Goal: Information Seeking & Learning: Learn about a topic

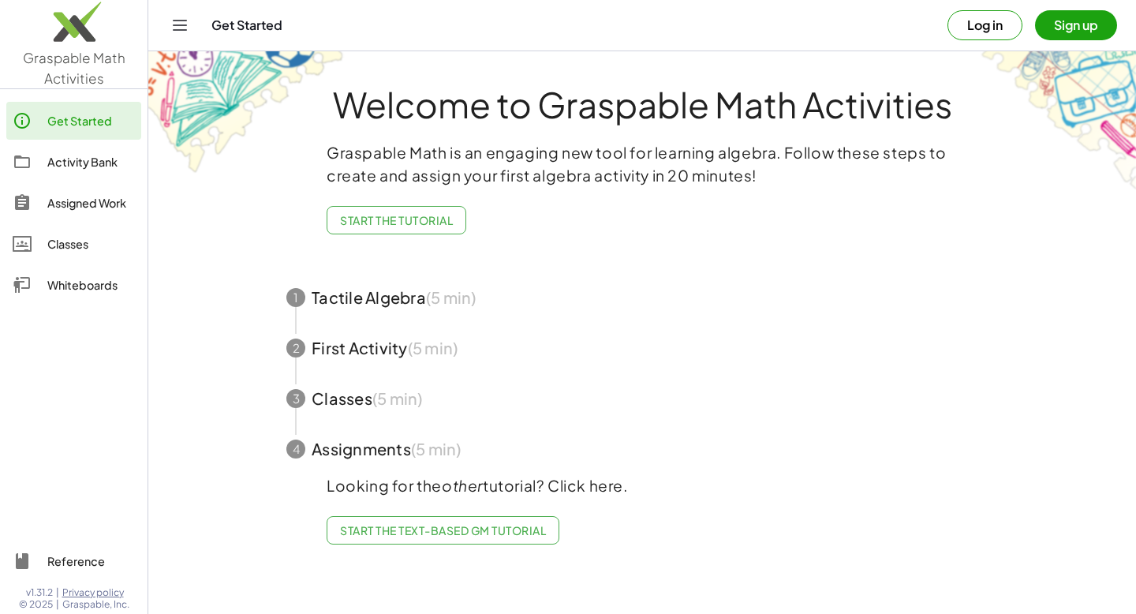
click at [73, 245] on div "Classes" at bounding box center [91, 243] width 88 height 19
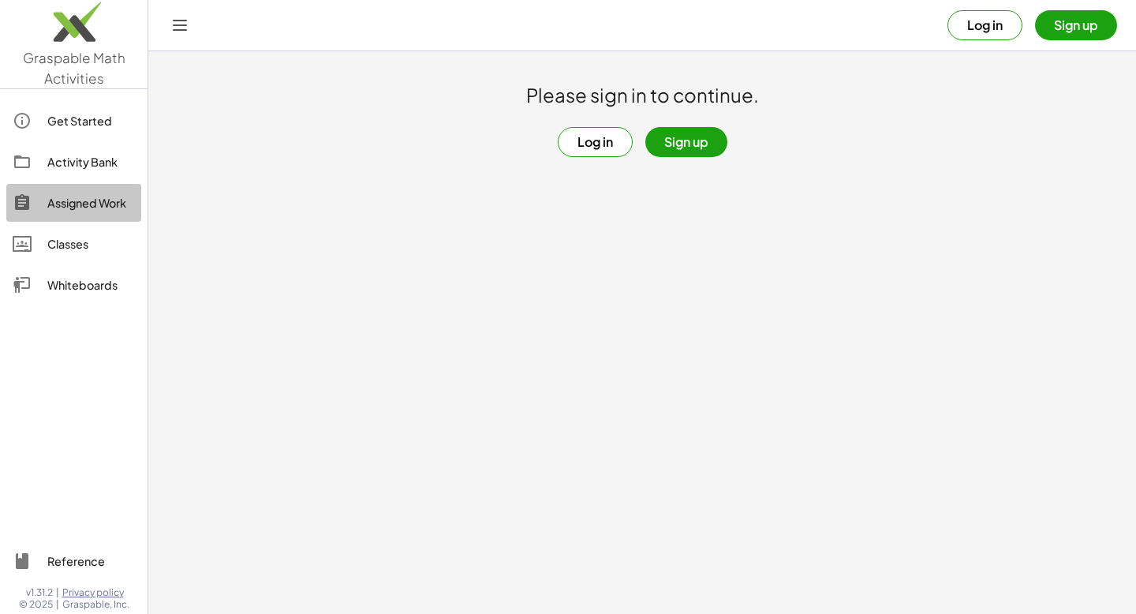
click at [86, 204] on div "Assigned Work" at bounding box center [91, 202] width 88 height 19
click at [80, 169] on div "Activity Bank" at bounding box center [91, 161] width 88 height 19
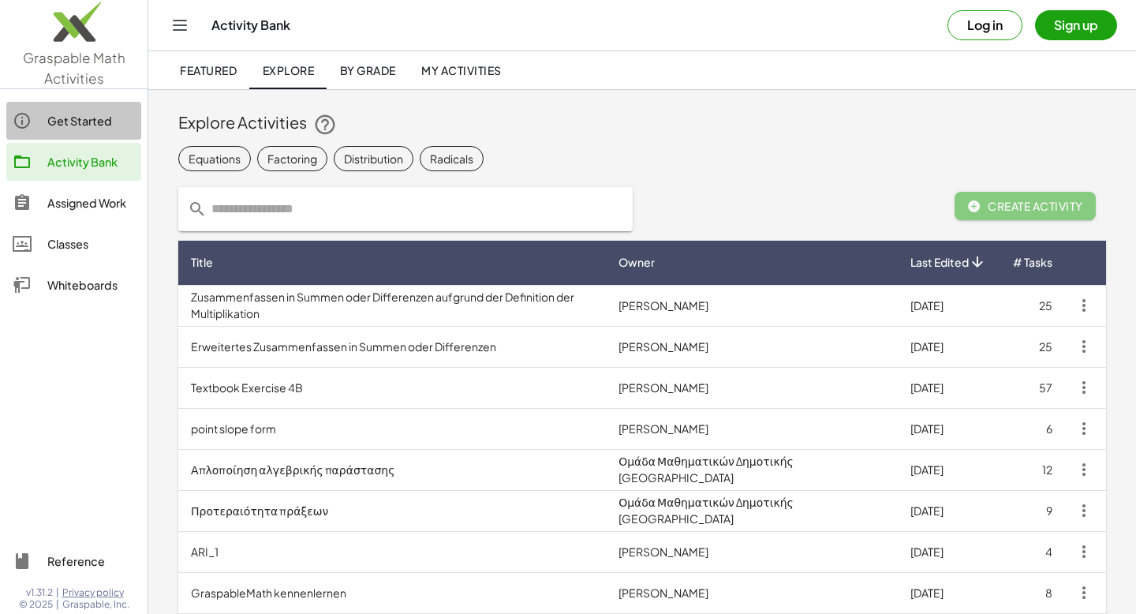
click at [80, 125] on div "Get Started" at bounding box center [91, 120] width 88 height 19
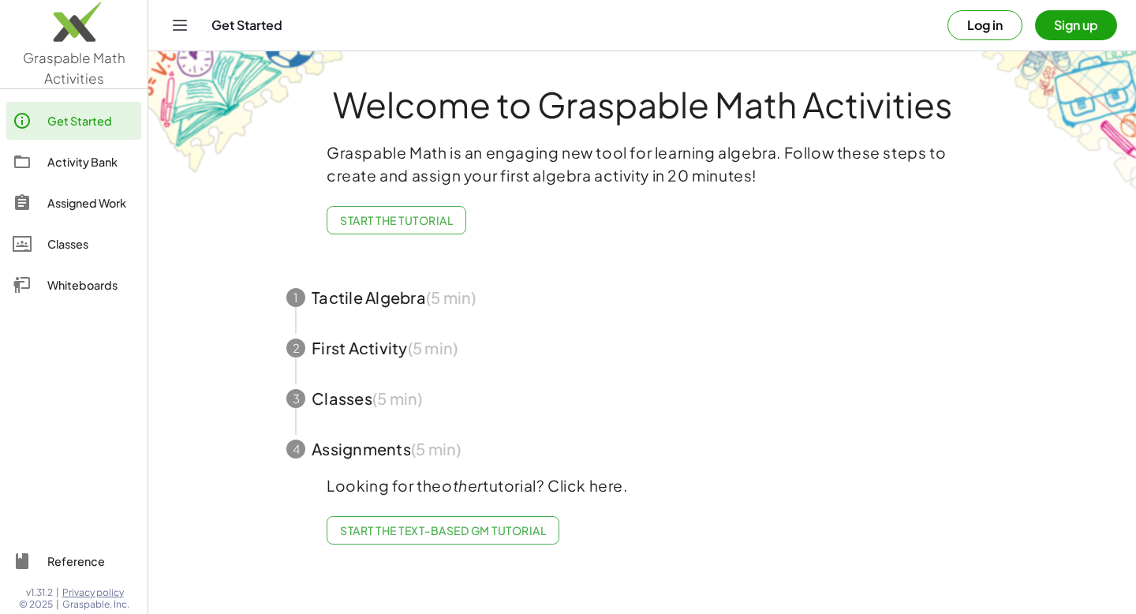
click at [58, 163] on div "Activity Bank" at bounding box center [91, 161] width 88 height 19
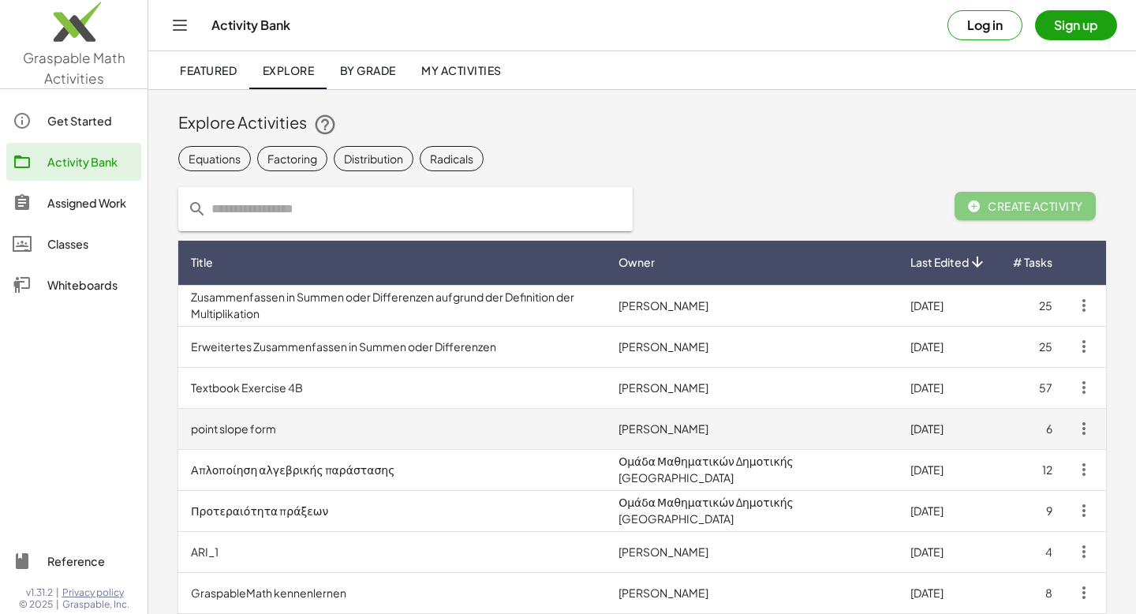
click at [243, 432] on td "point slope form" at bounding box center [392, 428] width 428 height 41
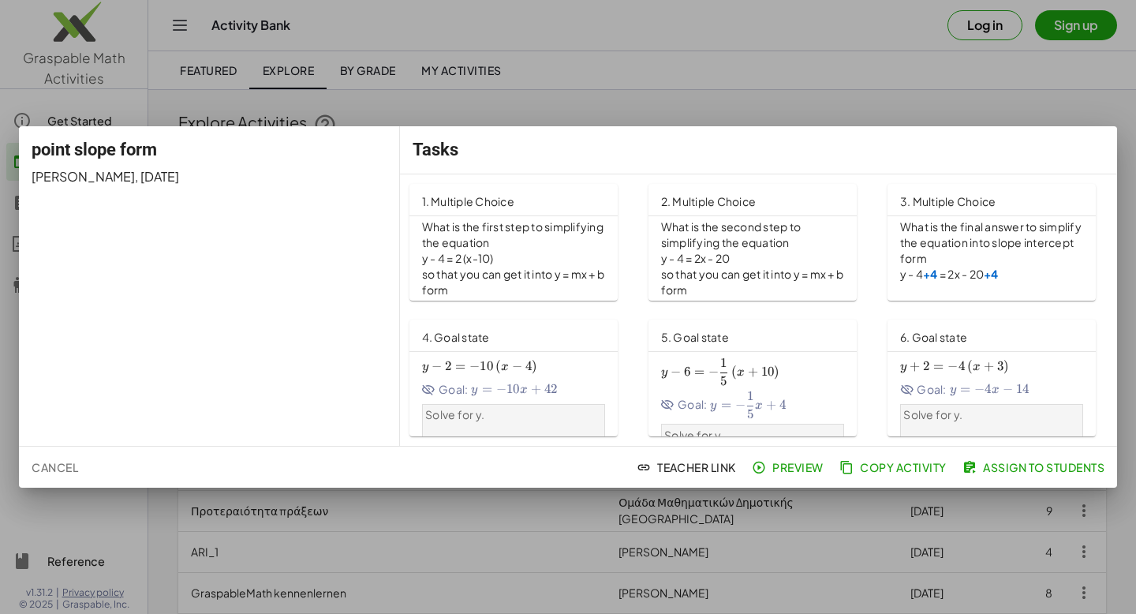
click at [940, 387] on span "Goal:" at bounding box center [923, 389] width 47 height 17
click at [49, 470] on span "Cancel" at bounding box center [55, 467] width 47 height 14
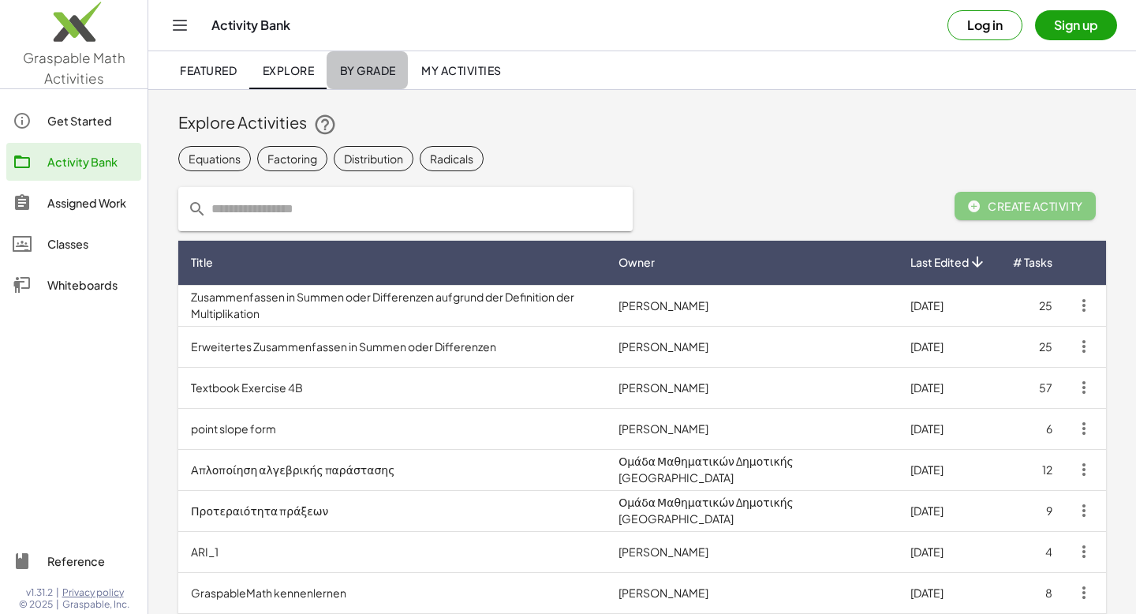
click at [376, 70] on span "By Grade" at bounding box center [367, 70] width 56 height 14
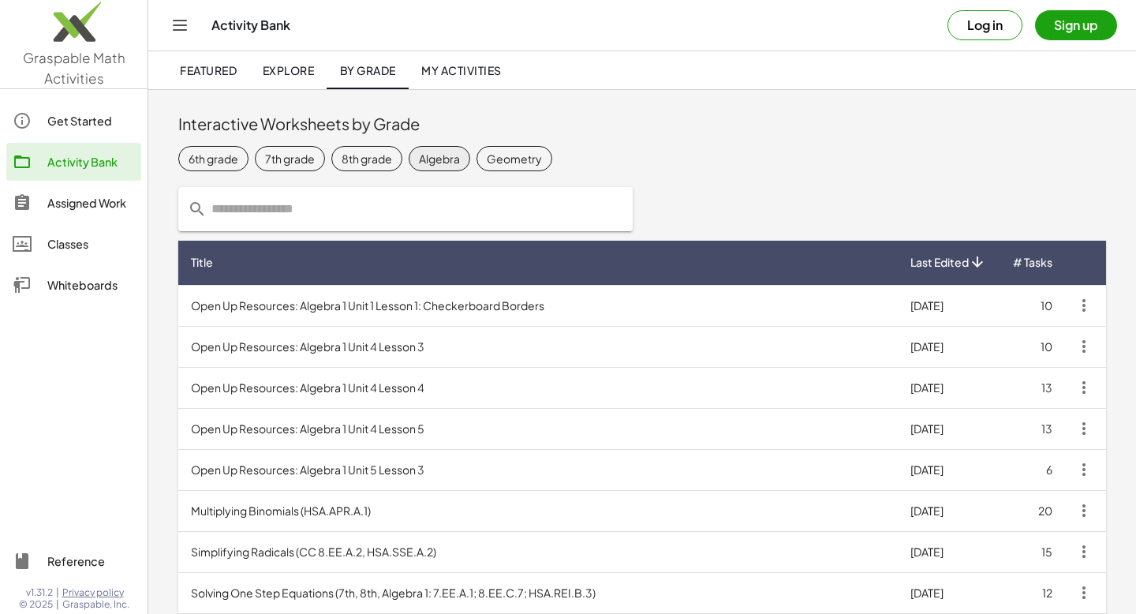
click at [438, 160] on div "Algebra" at bounding box center [439, 159] width 41 height 17
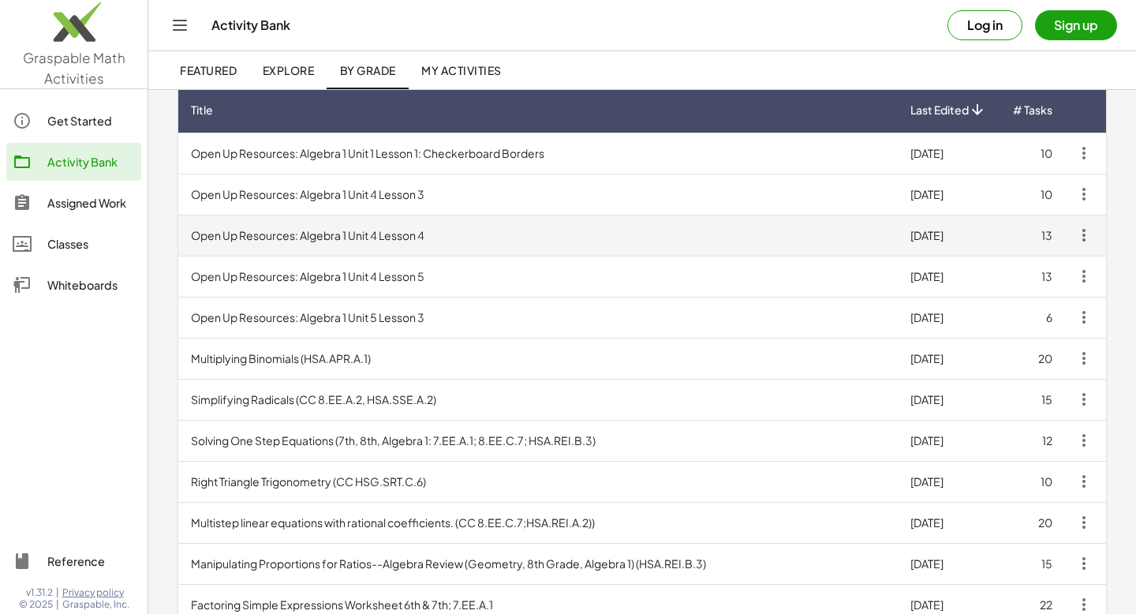
scroll to position [222, 0]
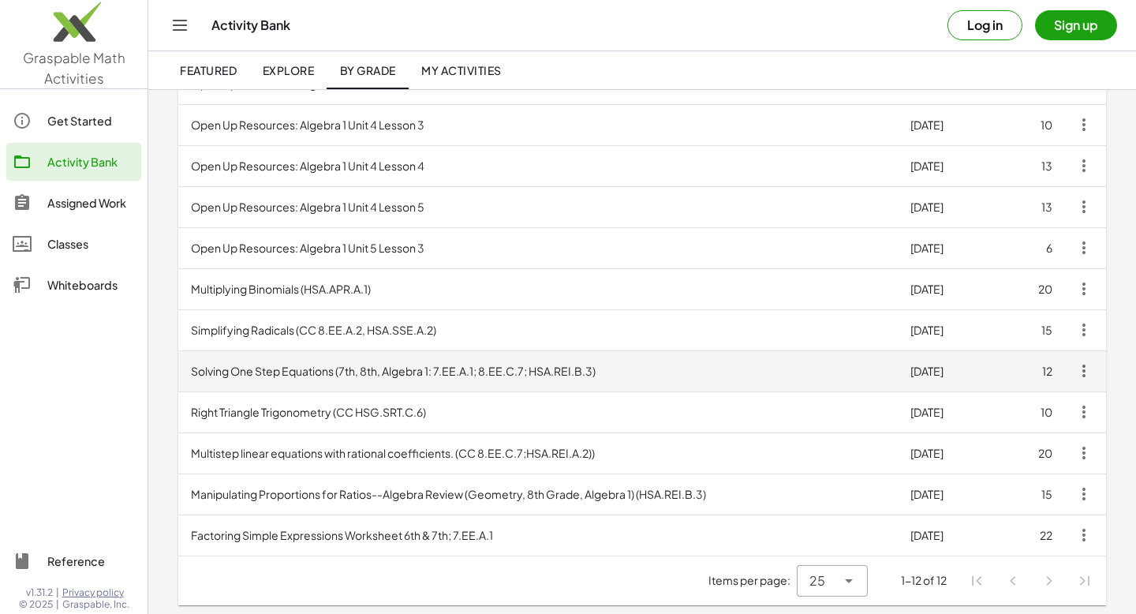
click at [606, 369] on td "Solving One Step Equations (7th, 8th, Algebra 1: 7.EE.A.1; 8.EE.C.7; HSA.REI.B.…" at bounding box center [538, 370] width 720 height 41
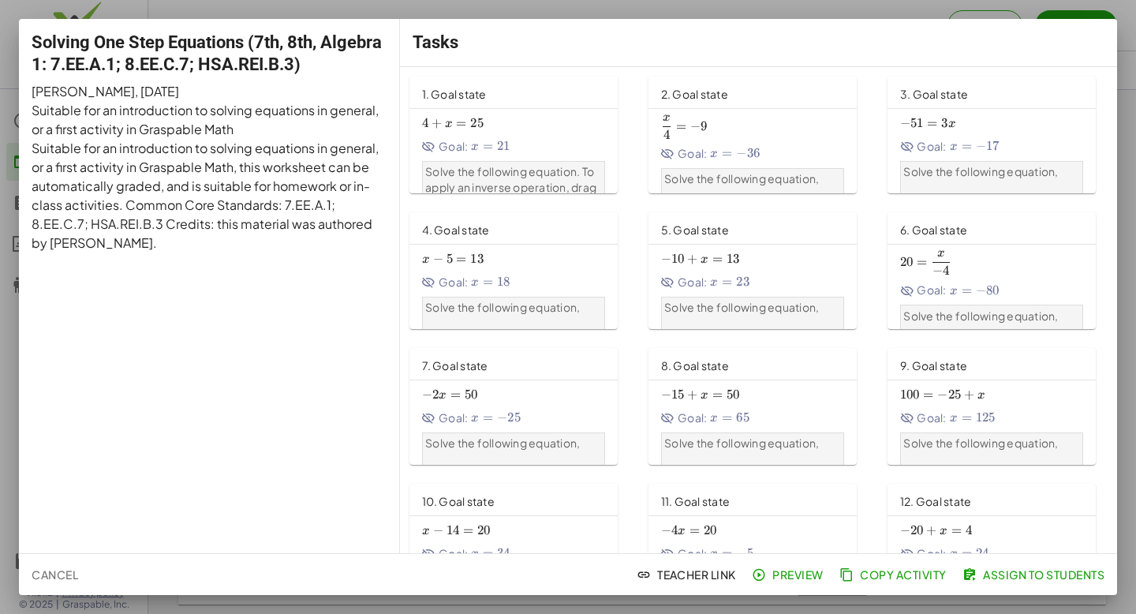
click at [541, 266] on span "x − 5 = 13 x-5=13 x − 5 = 13" at bounding box center [513, 259] width 183 height 17
click at [43, 569] on span "Cancel" at bounding box center [55, 574] width 47 height 14
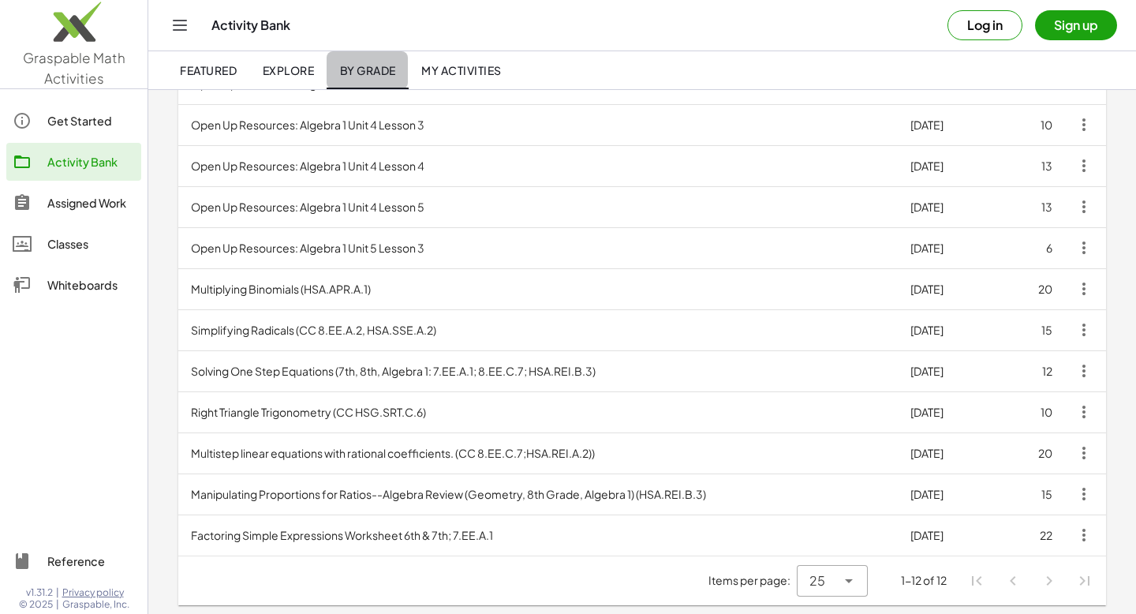
click at [357, 68] on span "By Grade" at bounding box center [367, 70] width 56 height 14
click at [1050, 581] on li "Pagination Navigation" at bounding box center [1049, 581] width 28 height 28
click at [339, 73] on link "By Grade" at bounding box center [367, 70] width 81 height 38
click at [253, 69] on link "Explore" at bounding box center [287, 70] width 77 height 38
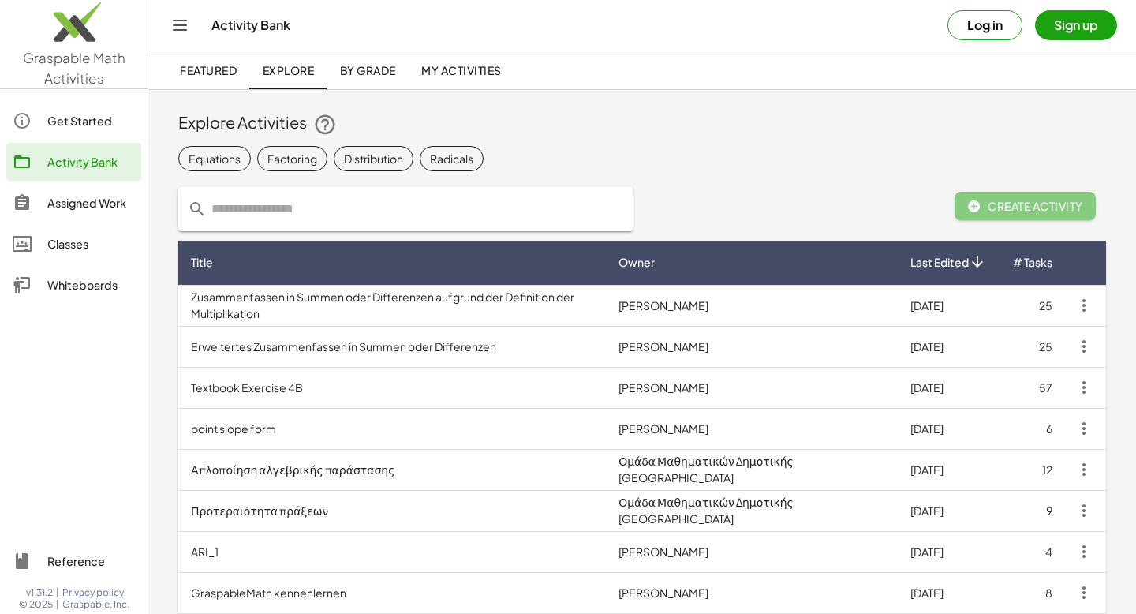
click at [385, 87] on link "By Grade" at bounding box center [367, 70] width 81 height 38
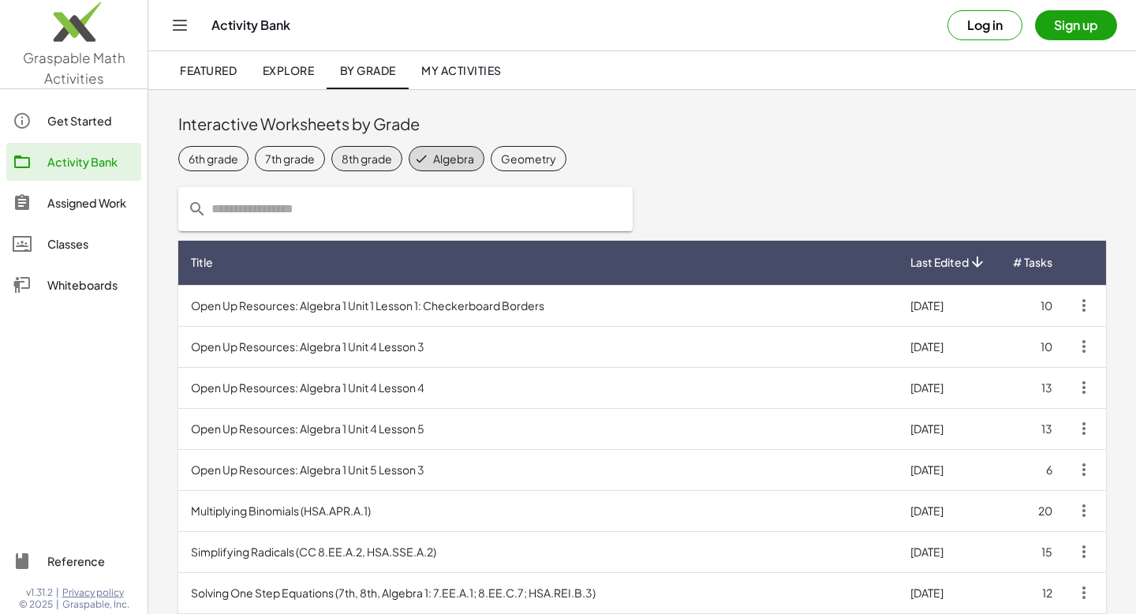
click at [367, 152] on div "8th grade" at bounding box center [367, 159] width 51 height 17
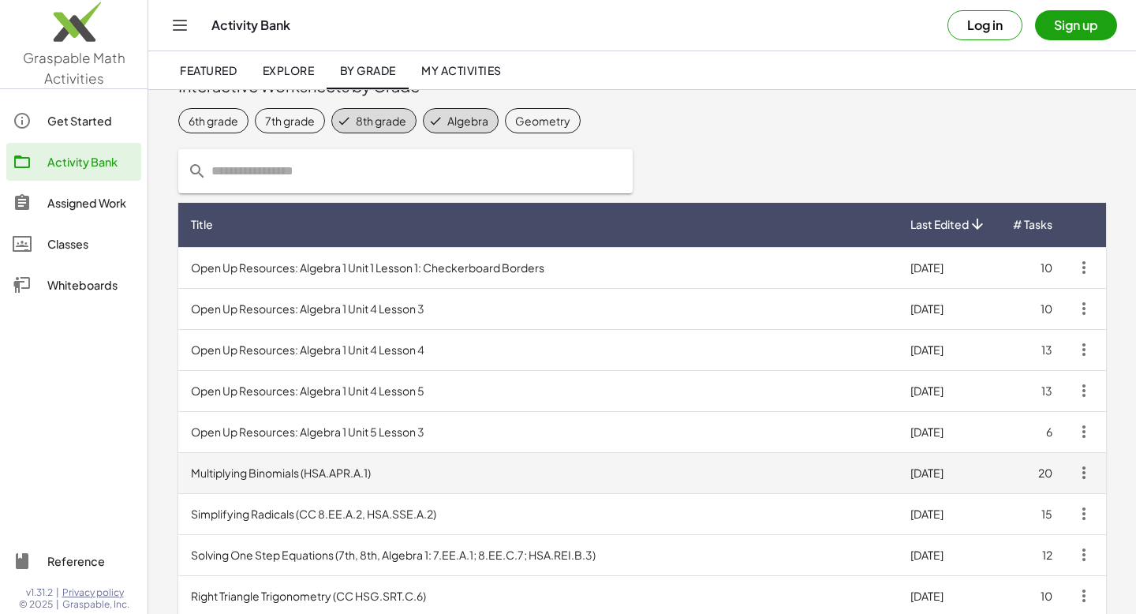
scroll to position [39, 0]
click at [369, 481] on td "Multiplying Binomials (HSA.APR.A.1)" at bounding box center [538, 471] width 720 height 41
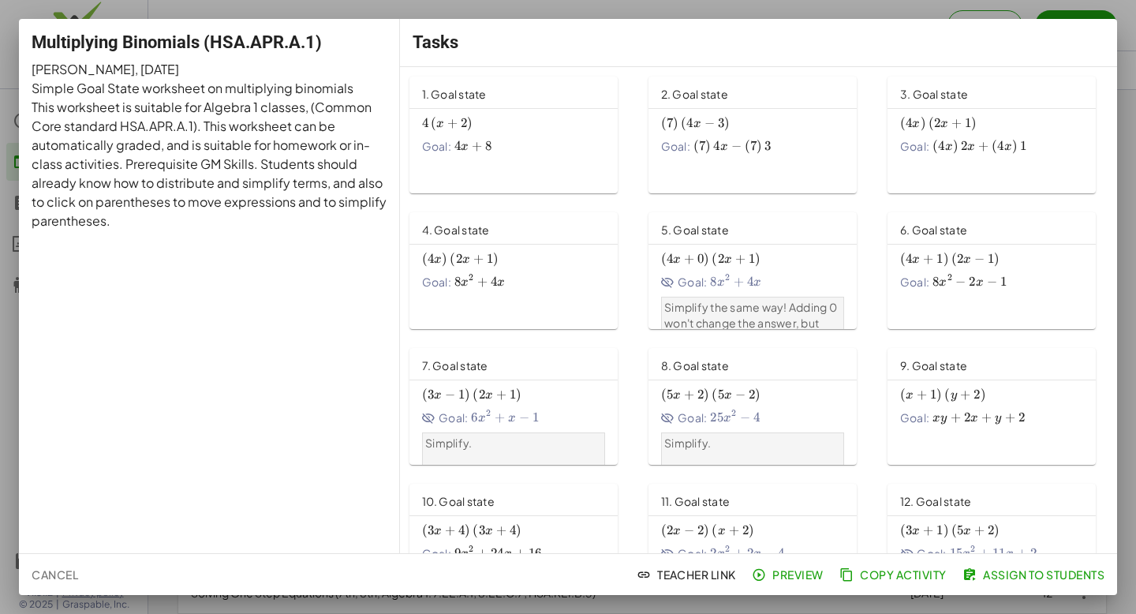
scroll to position [39, 0]
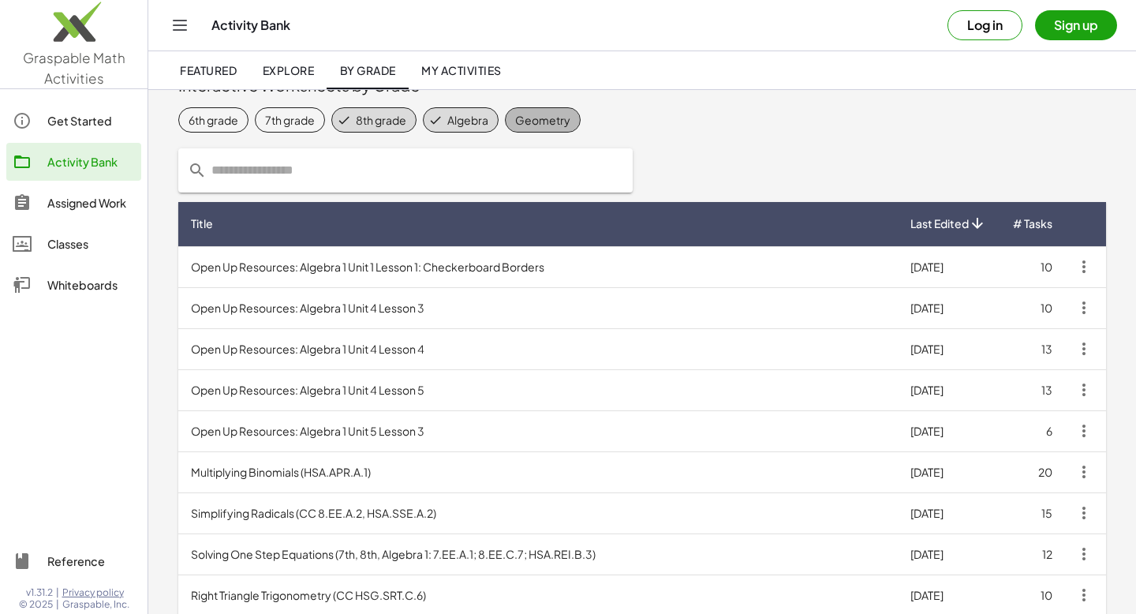
click at [566, 129] on span "Geometry" at bounding box center [543, 119] width 76 height 25
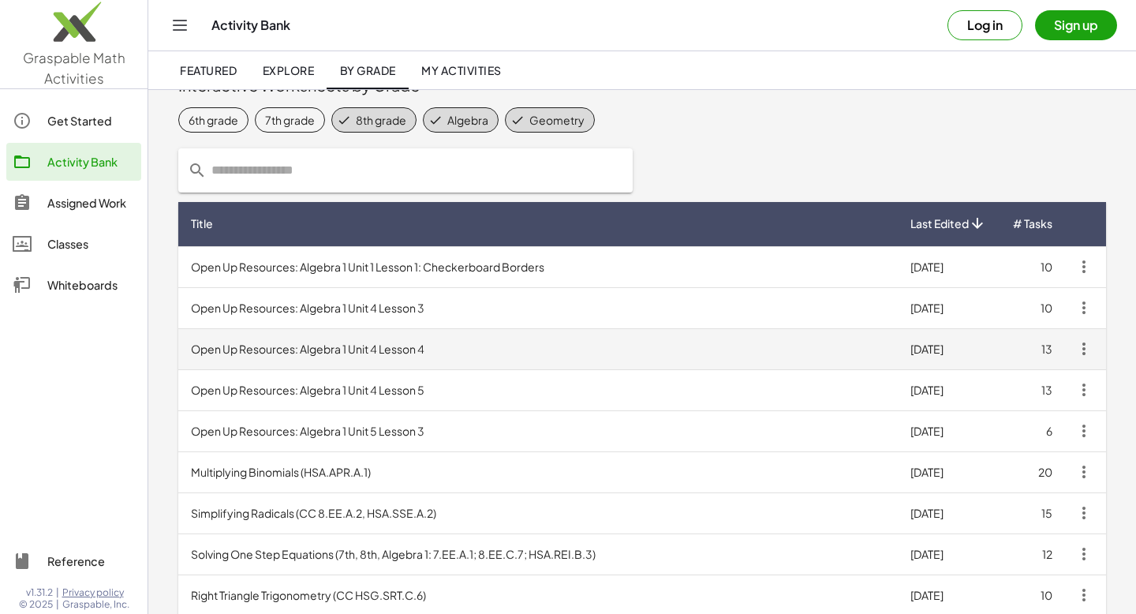
scroll to position [222, 0]
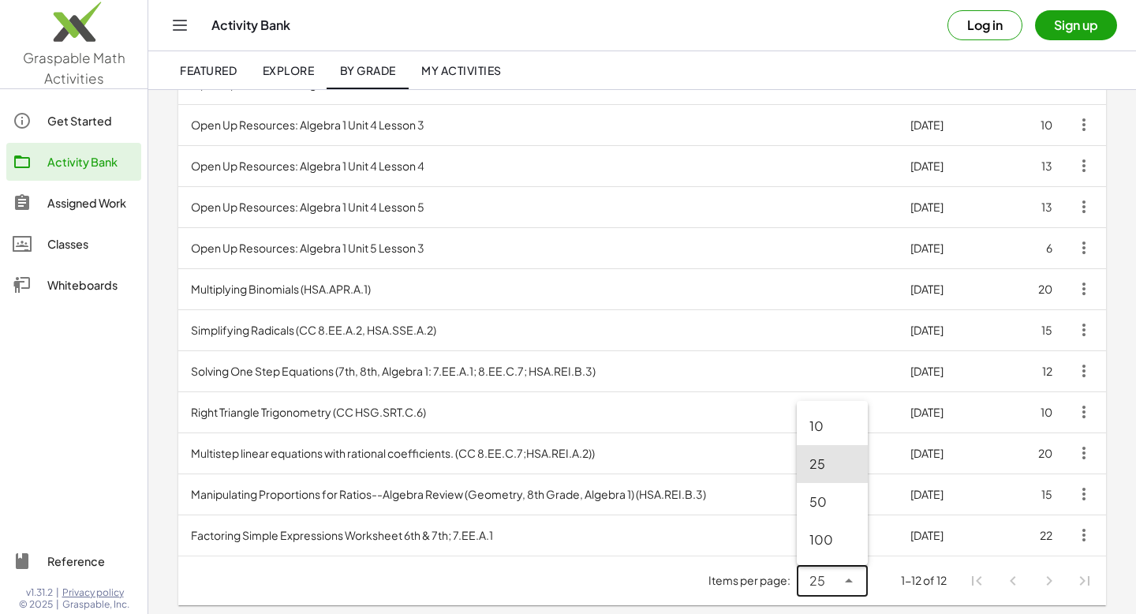
click at [855, 578] on icon at bounding box center [849, 580] width 19 height 19
click at [837, 510] on div "50" at bounding box center [833, 501] width 46 height 19
type input "**"
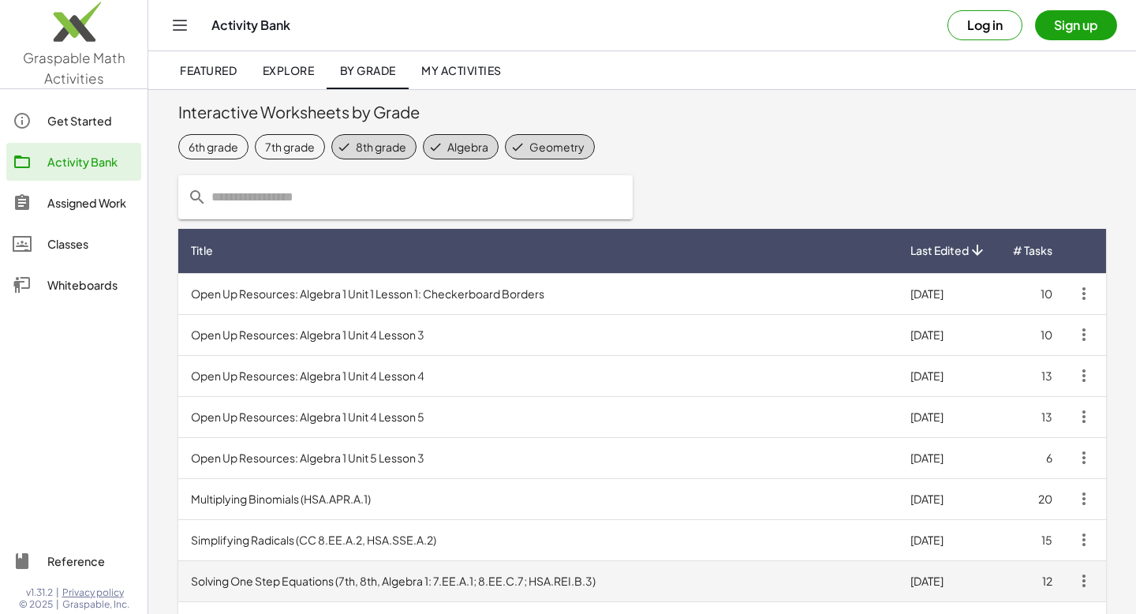
scroll to position [0, 0]
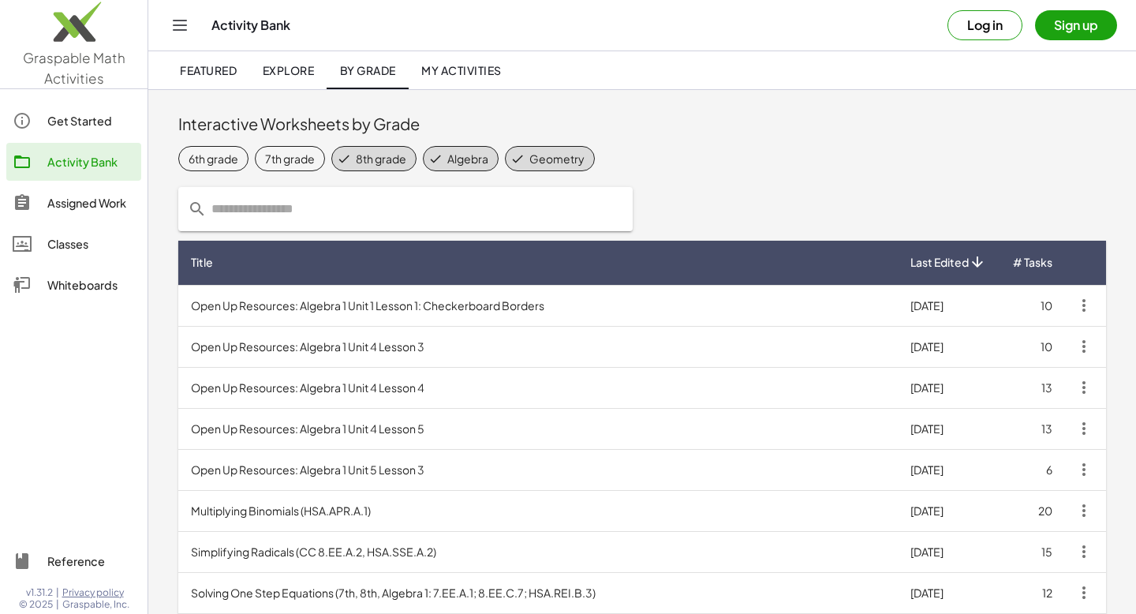
click at [318, 178] on div at bounding box center [406, 209] width 474 height 63
click at [301, 155] on div "7th grade" at bounding box center [290, 159] width 50 height 17
click at [222, 159] on div "6th grade" at bounding box center [214, 159] width 50 height 17
click at [83, 133] on link "Get Started" at bounding box center [73, 121] width 135 height 38
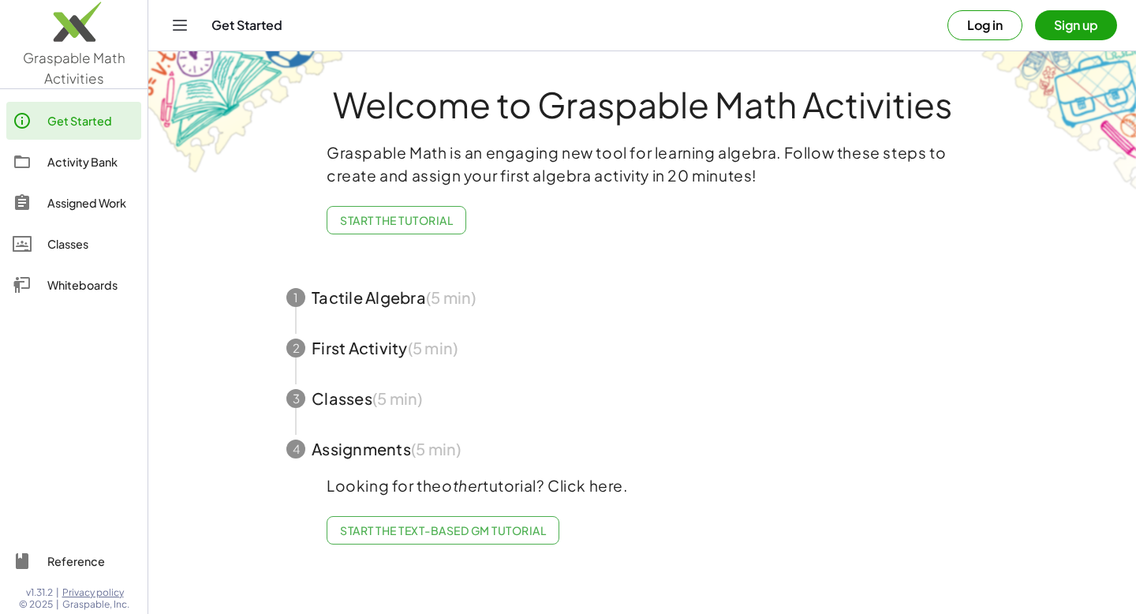
click at [79, 249] on div "Classes" at bounding box center [91, 243] width 88 height 19
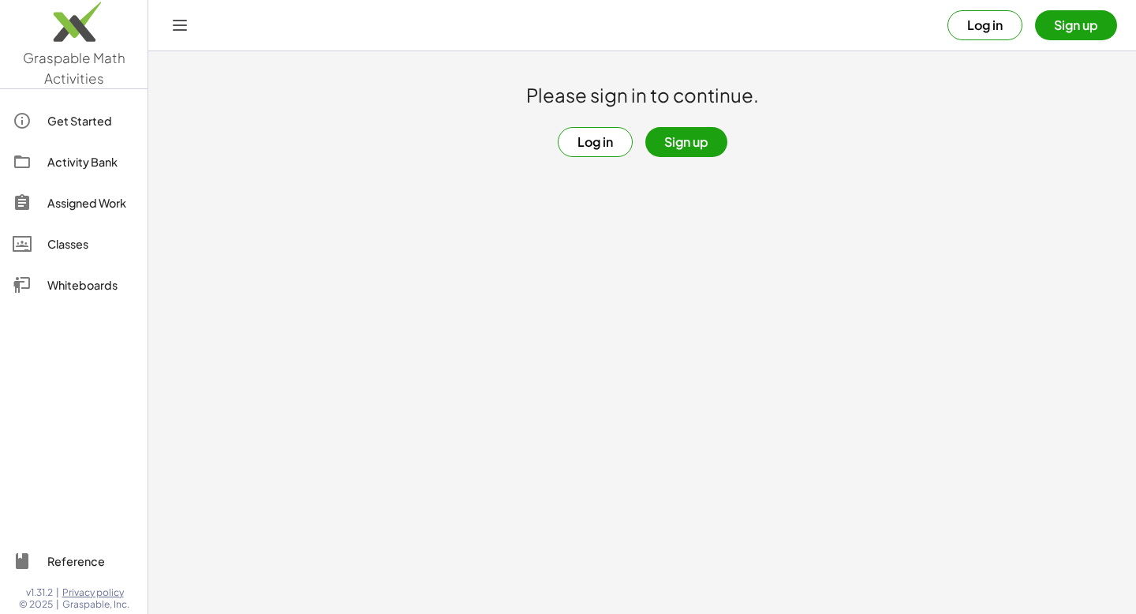
click at [82, 129] on div "Get Started" at bounding box center [91, 120] width 88 height 19
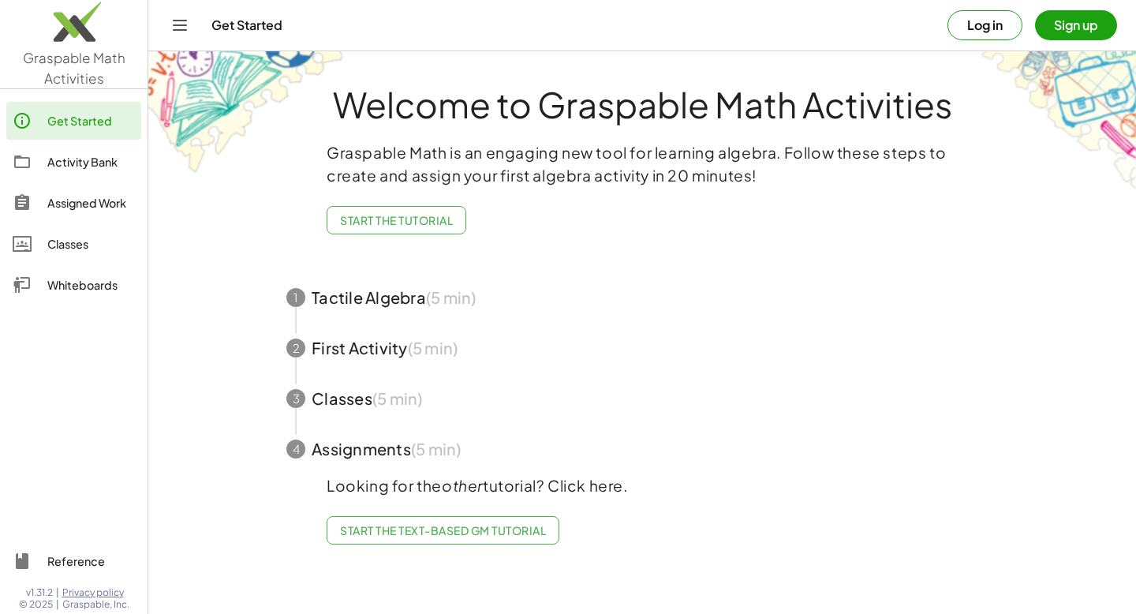
click at [470, 535] on span "Start the Text-based GM Tutorial" at bounding box center [443, 530] width 206 height 14
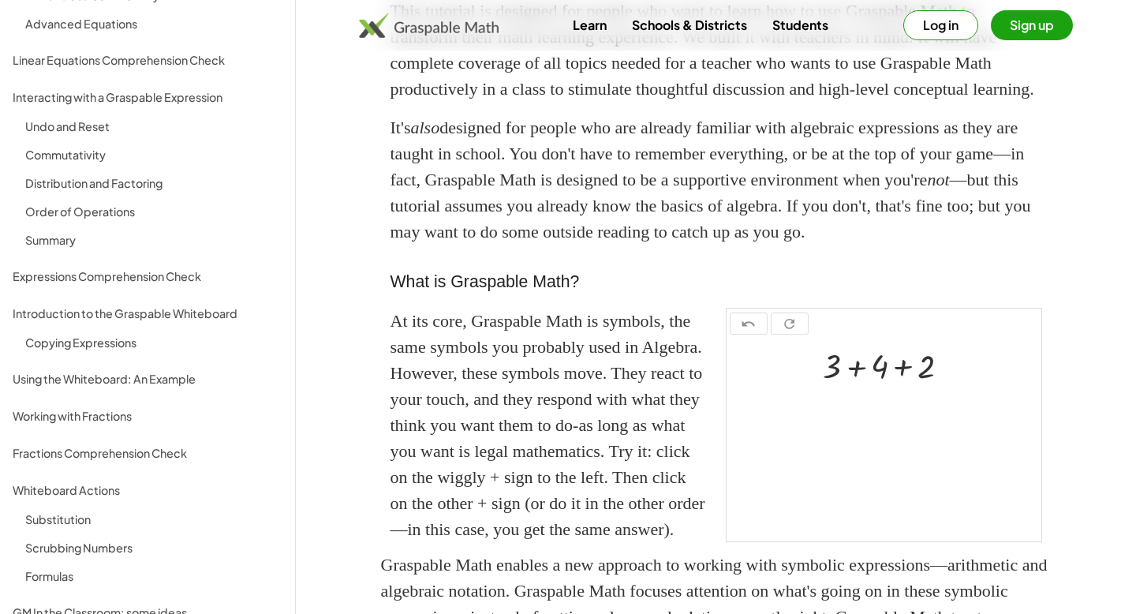
scroll to position [238, 0]
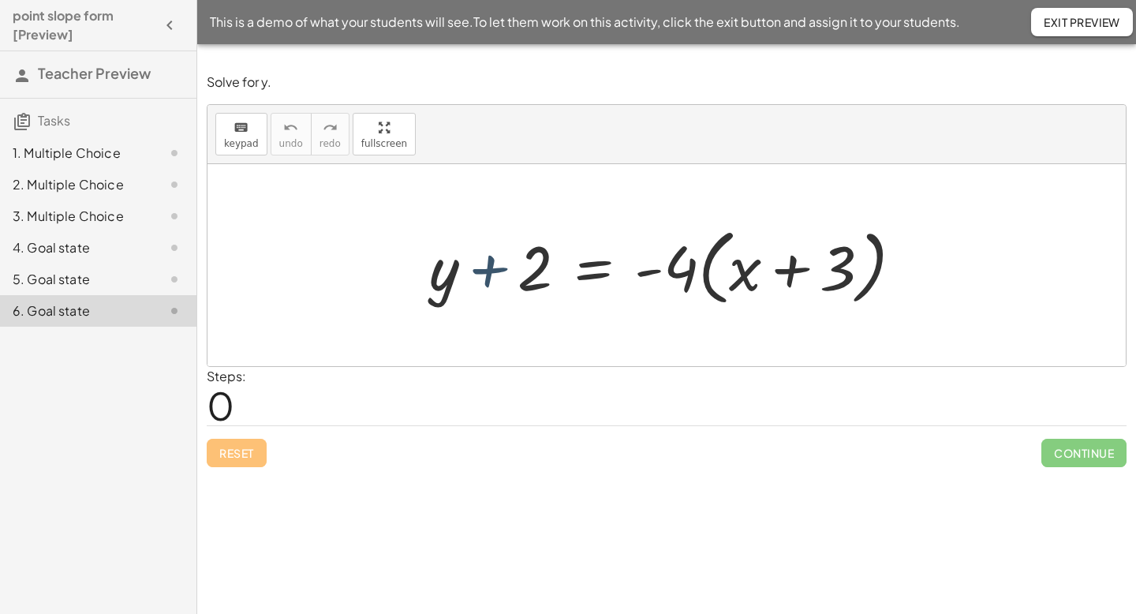
click at [476, 290] on div at bounding box center [672, 265] width 502 height 91
drag, startPoint x: 679, startPoint y: 260, endPoint x: 736, endPoint y: 251, distance: 58.4
click at [736, 251] on div at bounding box center [672, 265] width 502 height 91
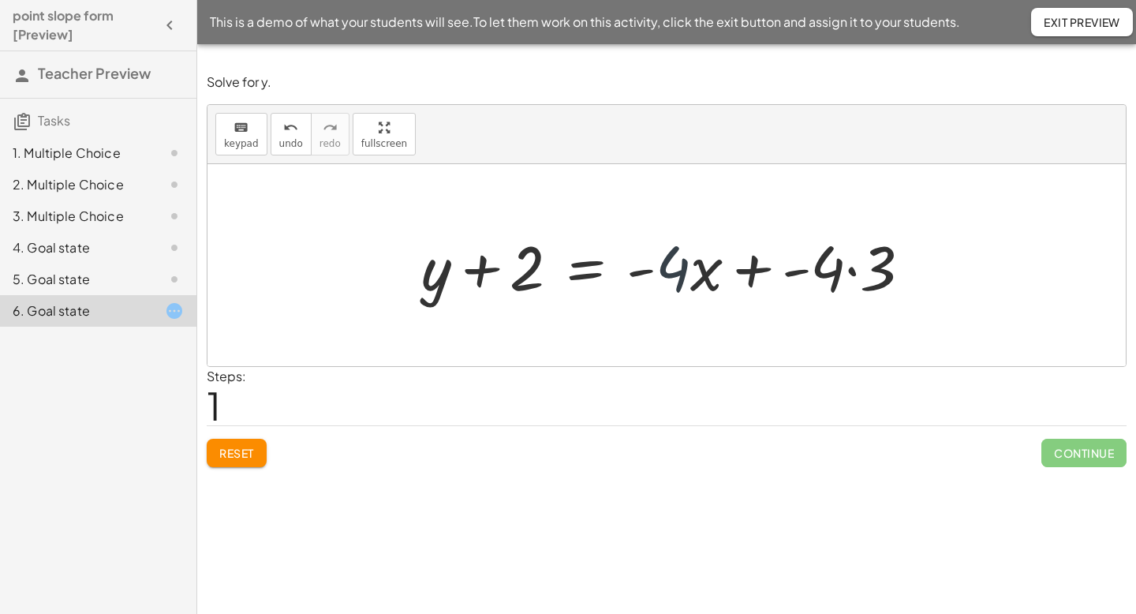
click at [668, 291] on div at bounding box center [673, 265] width 518 height 81
drag, startPoint x: 691, startPoint y: 268, endPoint x: 687, endPoint y: 238, distance: 30.4
click at [685, 238] on div at bounding box center [673, 265] width 518 height 81
drag, startPoint x: 678, startPoint y: 262, endPoint x: 704, endPoint y: 264, distance: 26.1
click at [704, 264] on div at bounding box center [673, 265] width 518 height 81
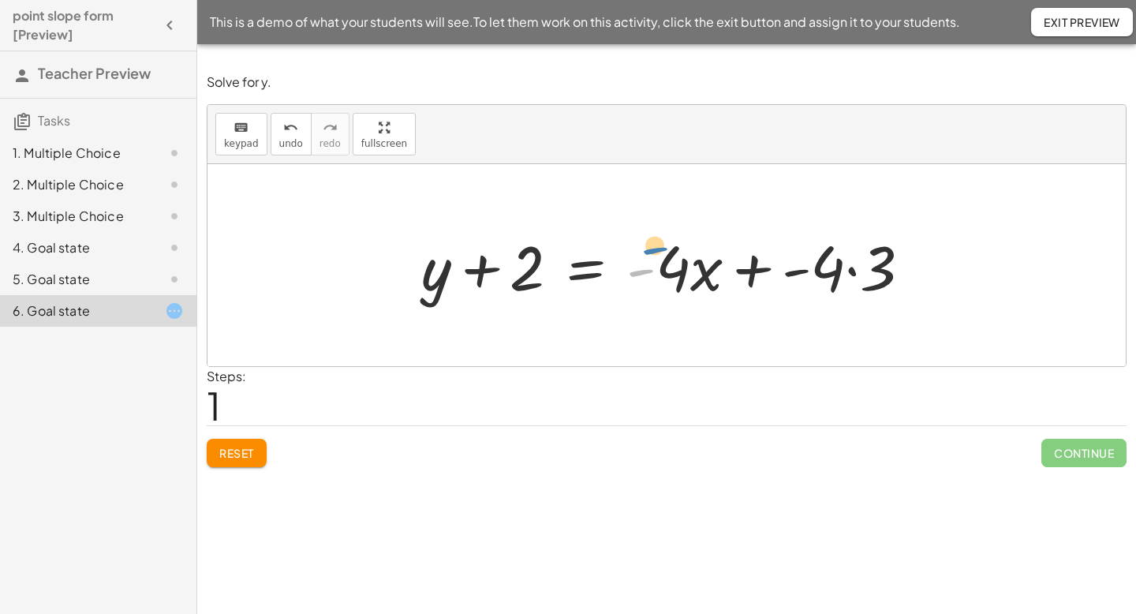
drag, startPoint x: 651, startPoint y: 232, endPoint x: 665, endPoint y: 209, distance: 26.9
click at [665, 209] on div "+ y + 2 = · - 4 · ( + x + 3 ) - + y + 2 = + x + 3 · - 4 · · - 4 ·" at bounding box center [667, 265] width 919 height 202
drag, startPoint x: 684, startPoint y: 226, endPoint x: 694, endPoint y: 207, distance: 21.9
click at [693, 207] on div "+ y + 2 = · - 4 · ( + x + 3 ) · - 4 + y + 2 = + x + 3 · - 4 · · - 4 ·" at bounding box center [667, 265] width 919 height 202
click at [687, 268] on div at bounding box center [673, 265] width 518 height 81
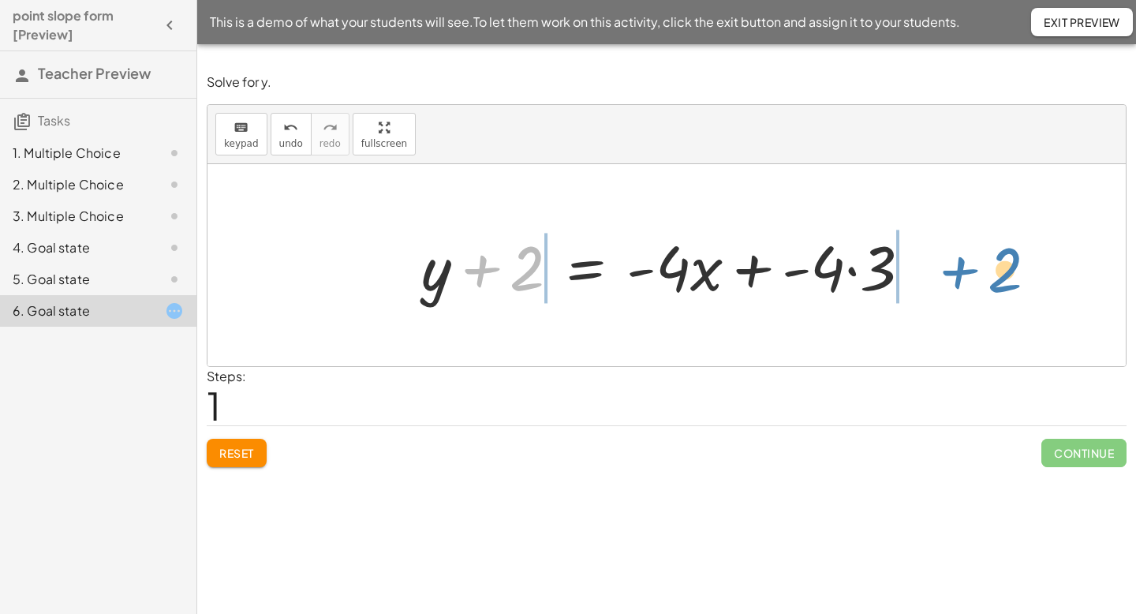
drag, startPoint x: 488, startPoint y: 301, endPoint x: 960, endPoint y: 300, distance: 471.9
click at [960, 300] on div "+ y + 2 = · - 4 · ( + x + 3 ) + 2 + y + 2 = + x + 3 · - 4 · · - 4 ·" at bounding box center [667, 265] width 919 height 202
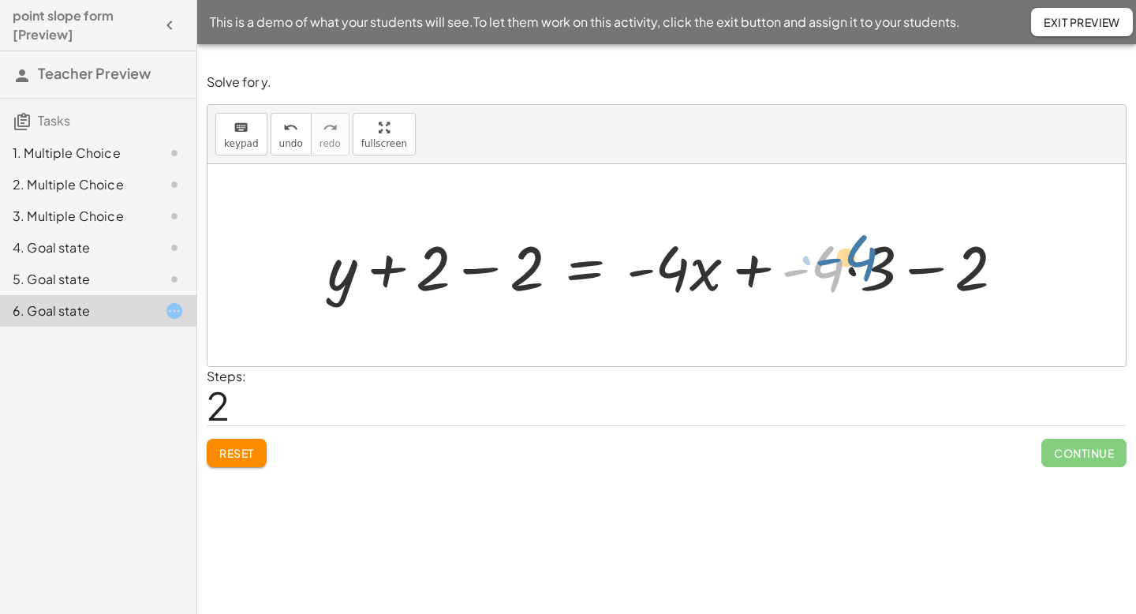
drag, startPoint x: 837, startPoint y: 267, endPoint x: 874, endPoint y: 257, distance: 38.3
click at [874, 257] on div at bounding box center [673, 265] width 706 height 81
click at [852, 268] on div at bounding box center [673, 265] width 706 height 81
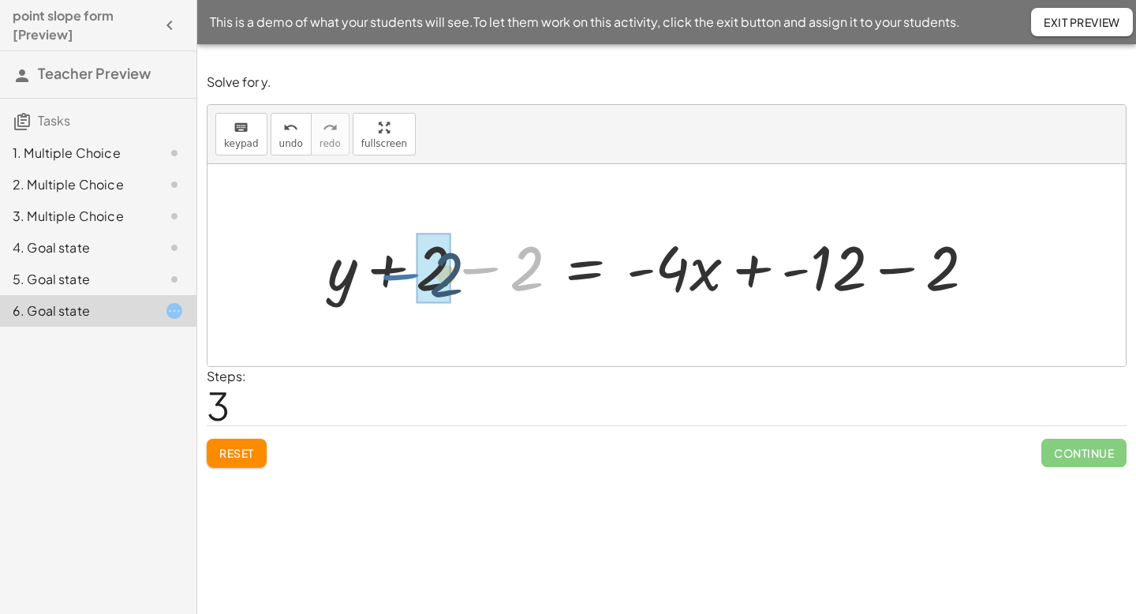
drag, startPoint x: 476, startPoint y: 267, endPoint x: 394, endPoint y: 273, distance: 82.3
click at [394, 273] on div at bounding box center [658, 265] width 676 height 81
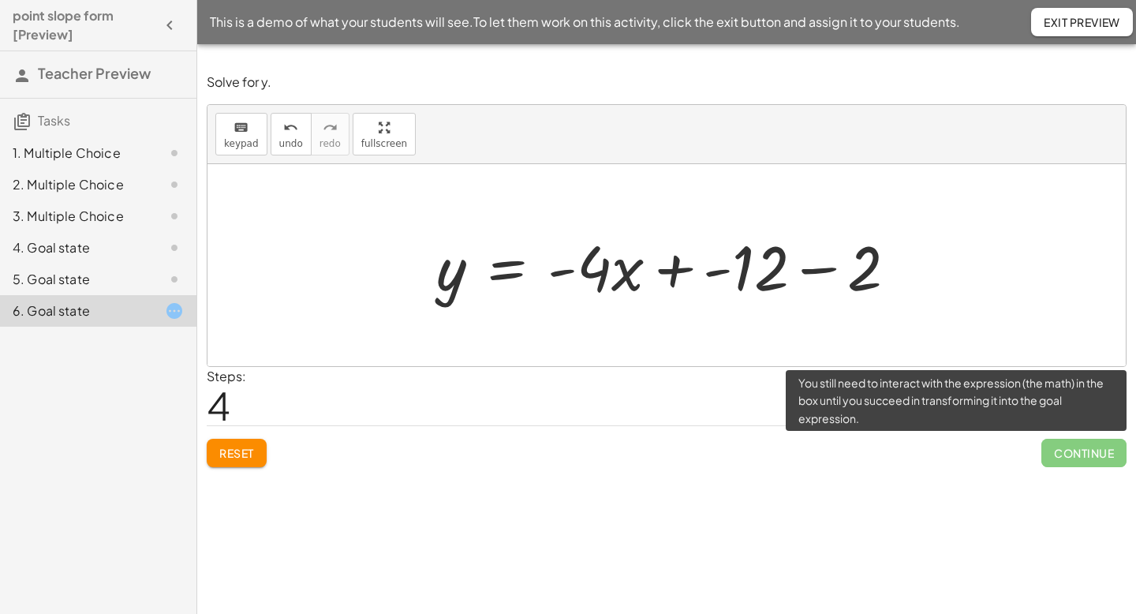
click at [1073, 447] on span "Continue" at bounding box center [1084, 453] width 85 height 28
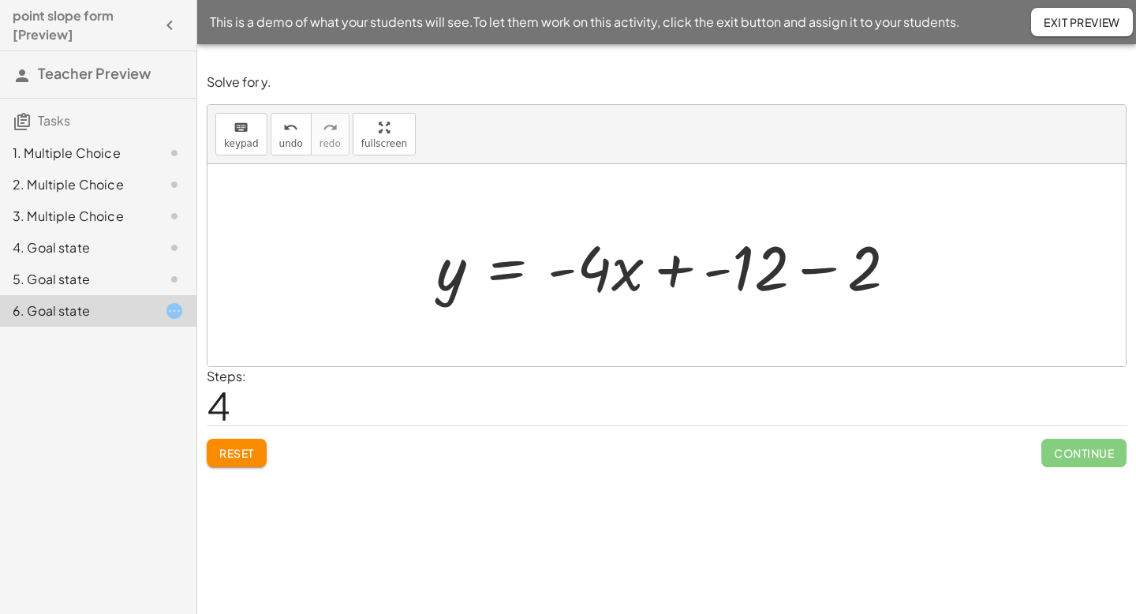
click at [736, 271] on div at bounding box center [673, 265] width 489 height 81
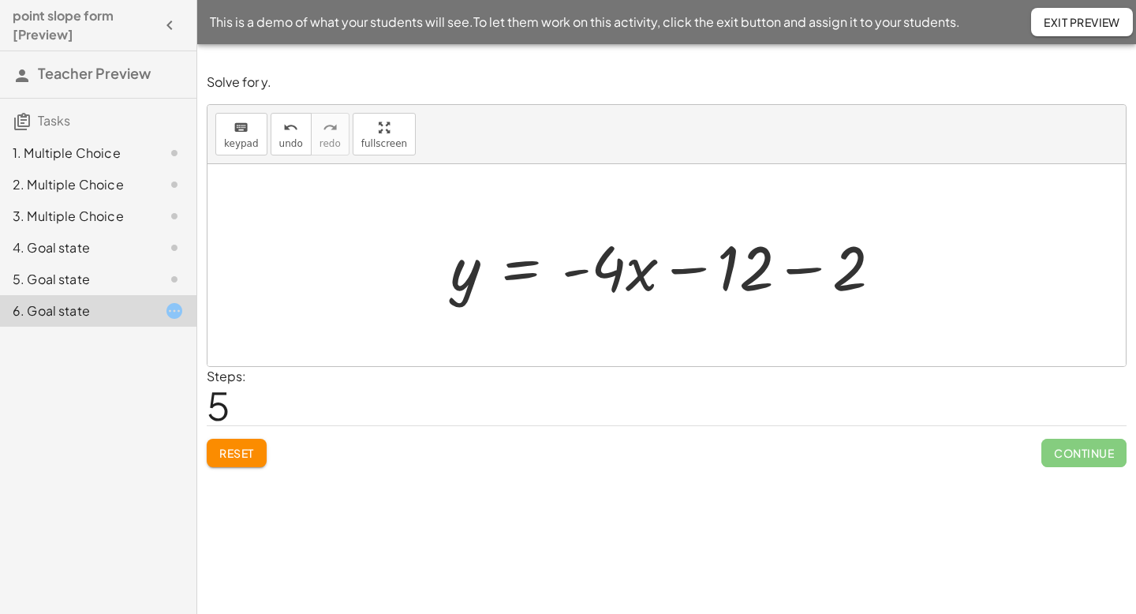
click at [736, 271] on div at bounding box center [673, 265] width 460 height 81
click at [771, 275] on div at bounding box center [673, 265] width 460 height 81
click at [815, 271] on div at bounding box center [673, 265] width 460 height 81
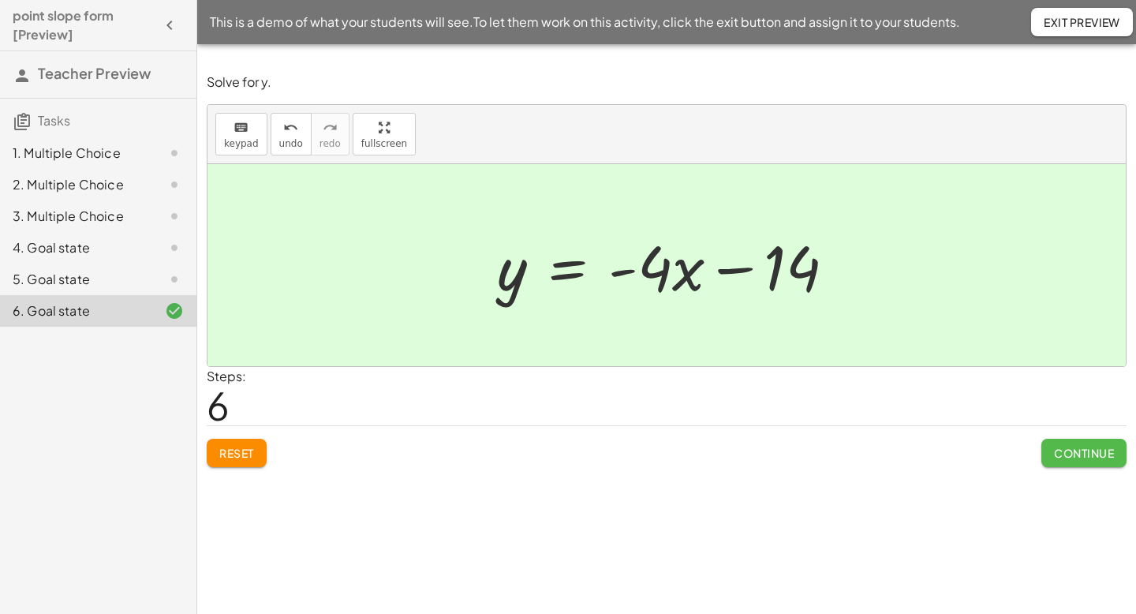
click at [1055, 452] on span "Continue" at bounding box center [1084, 453] width 60 height 14
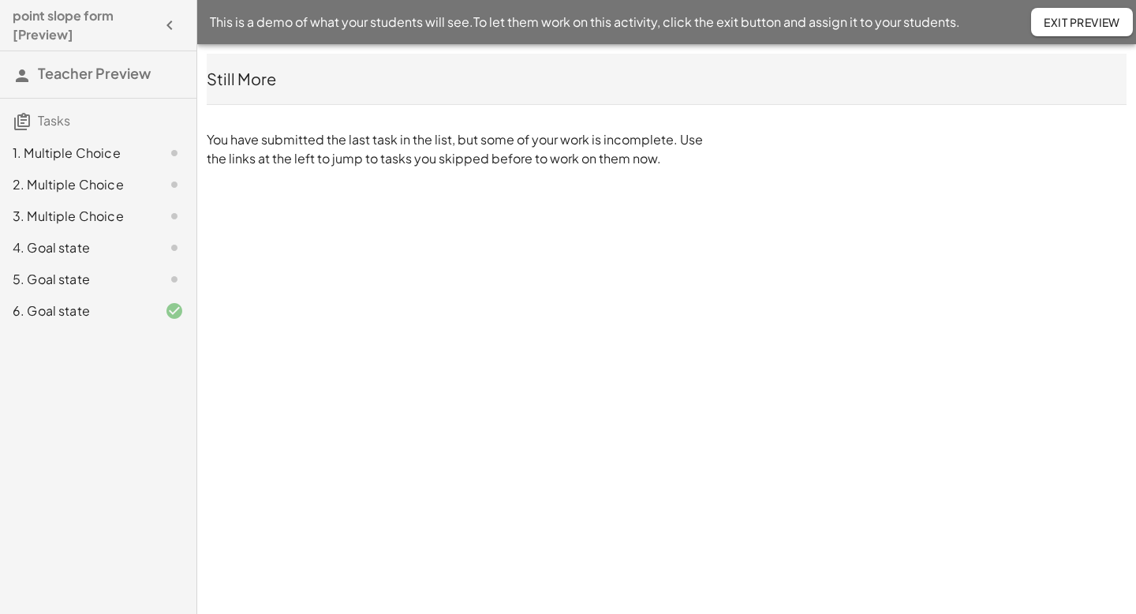
click at [88, 152] on div "1. Multiple Choice" at bounding box center [76, 153] width 127 height 19
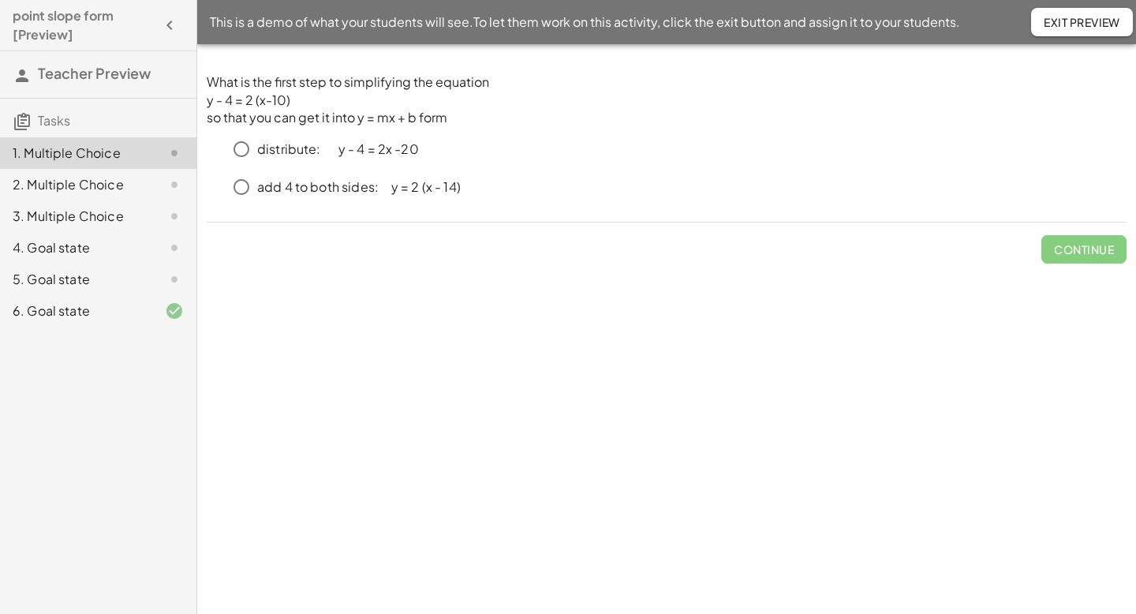
click at [77, 180] on div "2. Multiple Choice" at bounding box center [76, 184] width 127 height 19
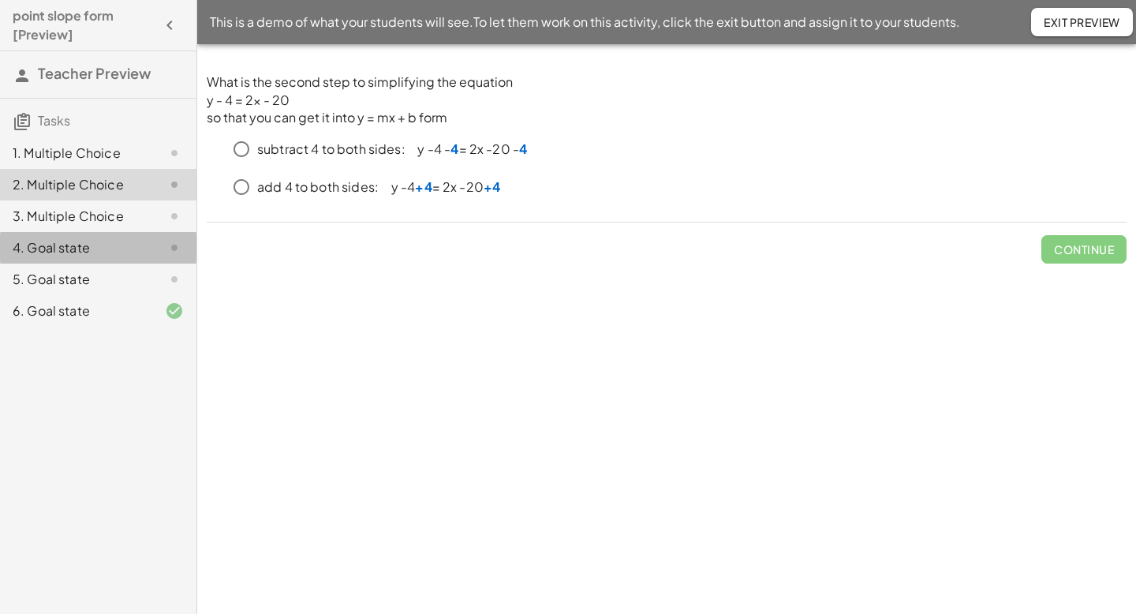
click at [68, 251] on div "4. Goal state" at bounding box center [76, 247] width 127 height 19
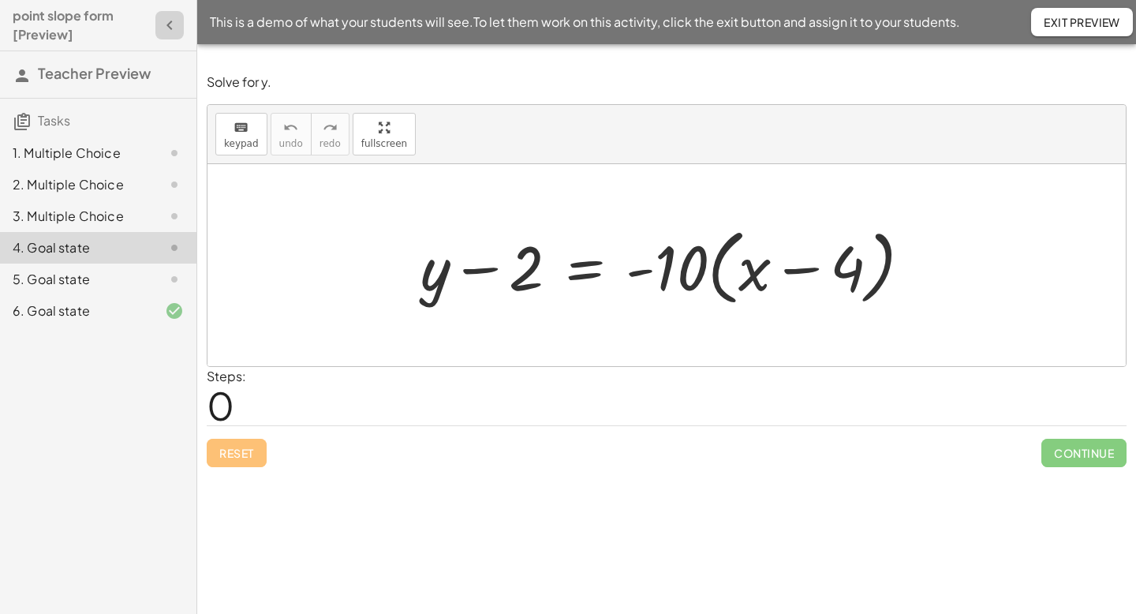
click at [169, 24] on icon "button" at bounding box center [169, 25] width 19 height 19
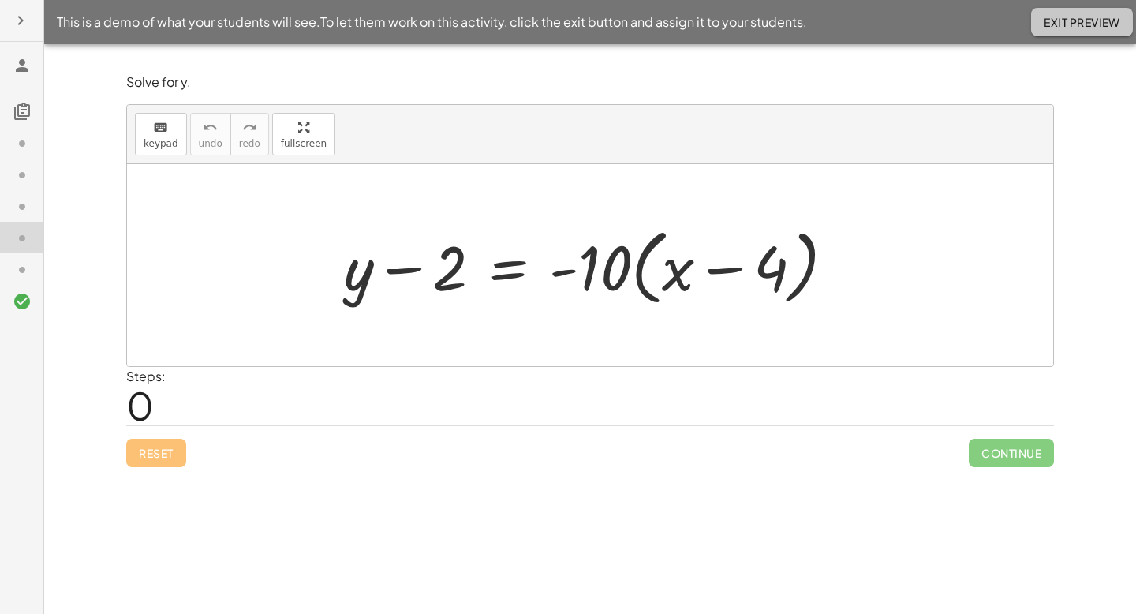
click at [1102, 21] on span "Exit Preview" at bounding box center [1082, 22] width 77 height 14
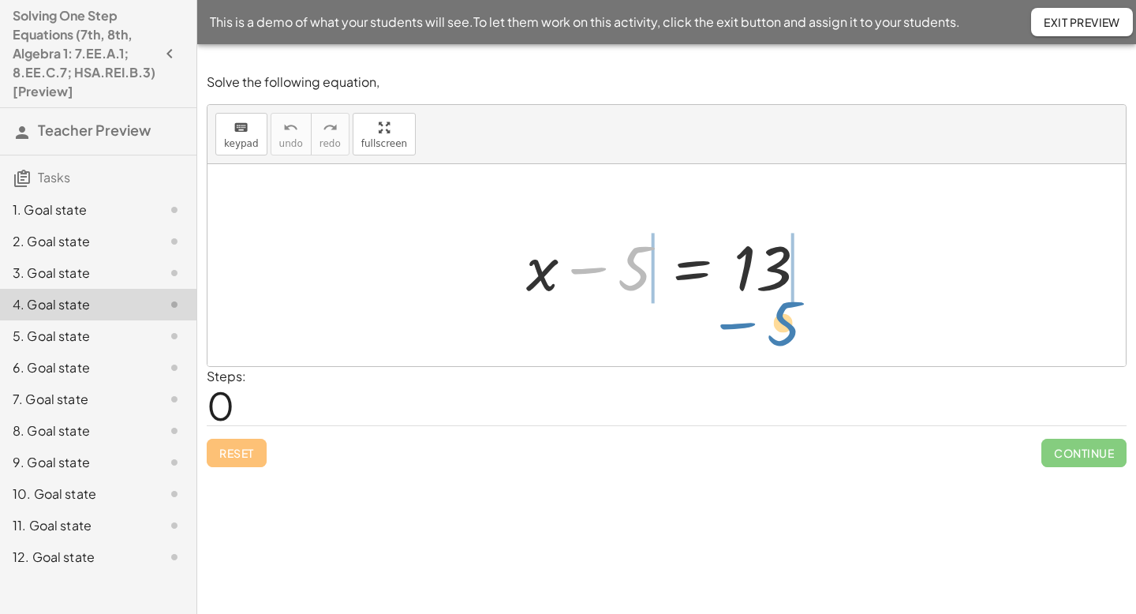
drag, startPoint x: 586, startPoint y: 273, endPoint x: 731, endPoint y: 328, distance: 155.1
click at [731, 328] on div "− 5 + x − 5 = 13" at bounding box center [667, 265] width 919 height 202
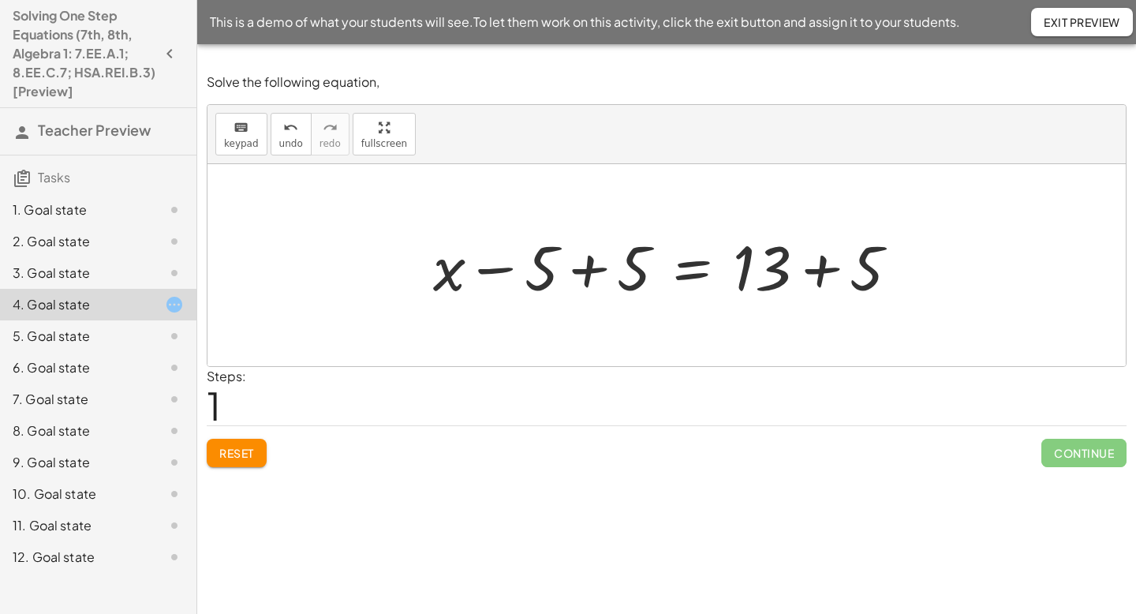
click at [601, 278] on div at bounding box center [672, 265] width 494 height 81
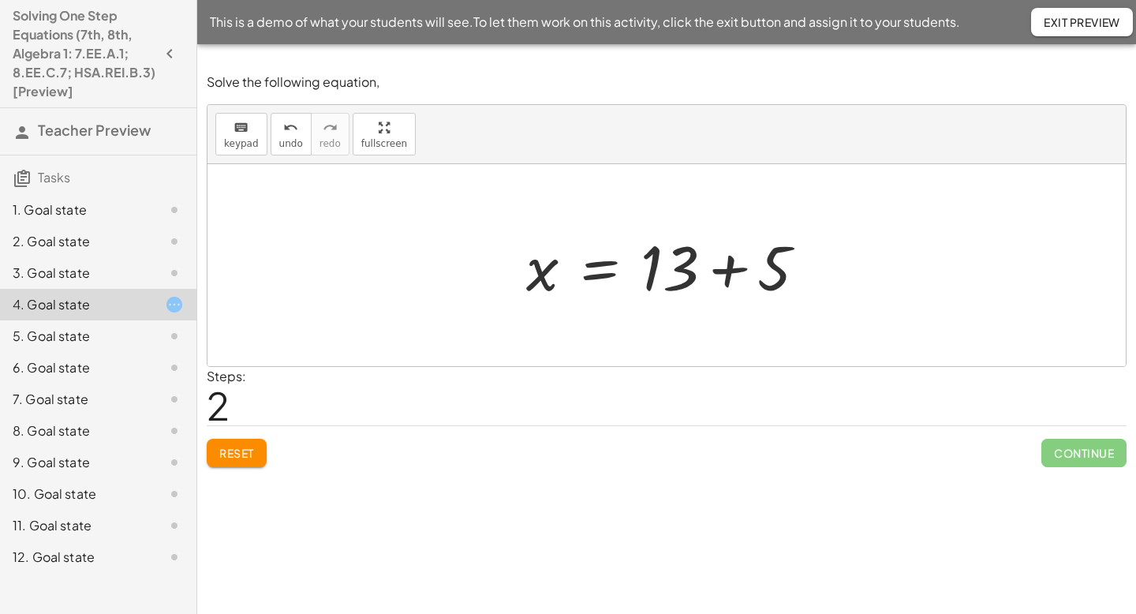
click at [713, 274] on div at bounding box center [672, 265] width 309 height 81
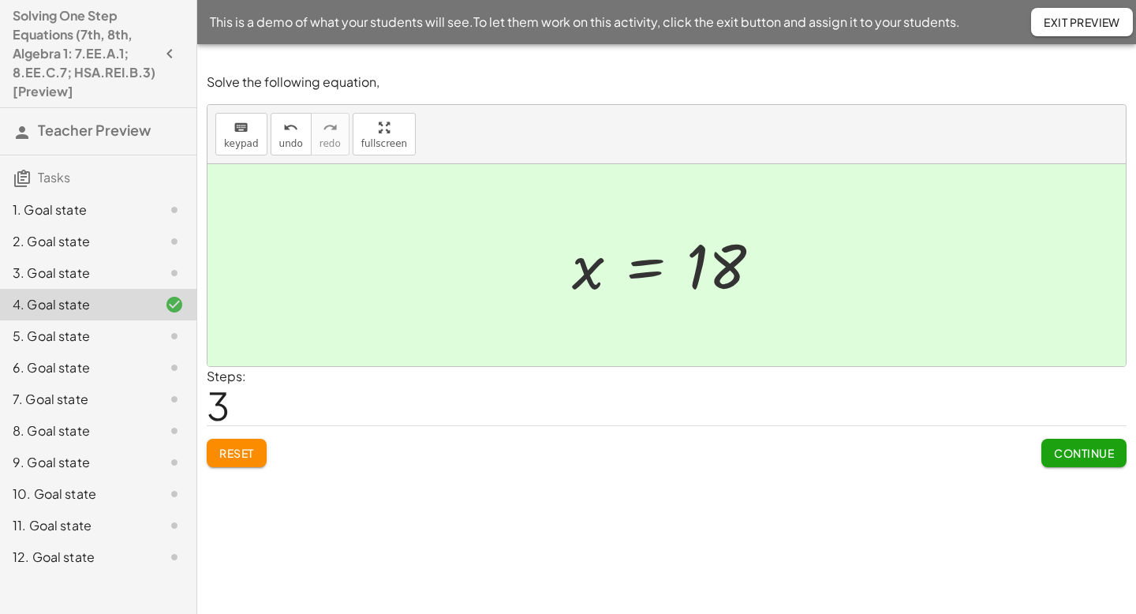
click at [1063, 462] on button "Continue" at bounding box center [1084, 453] width 85 height 28
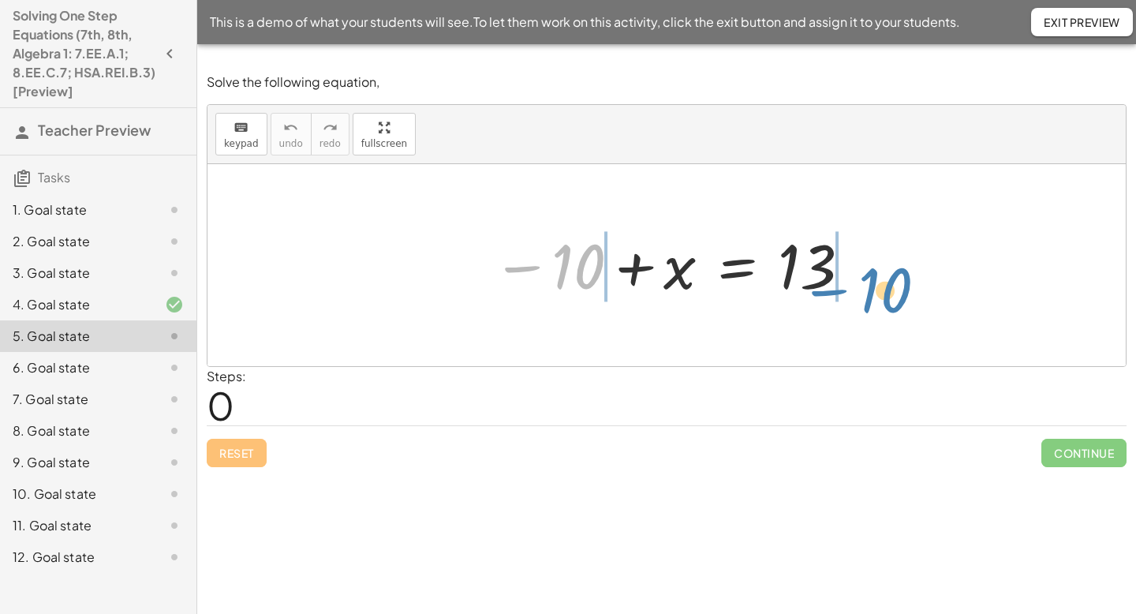
drag, startPoint x: 576, startPoint y: 268, endPoint x: 883, endPoint y: 289, distance: 307.7
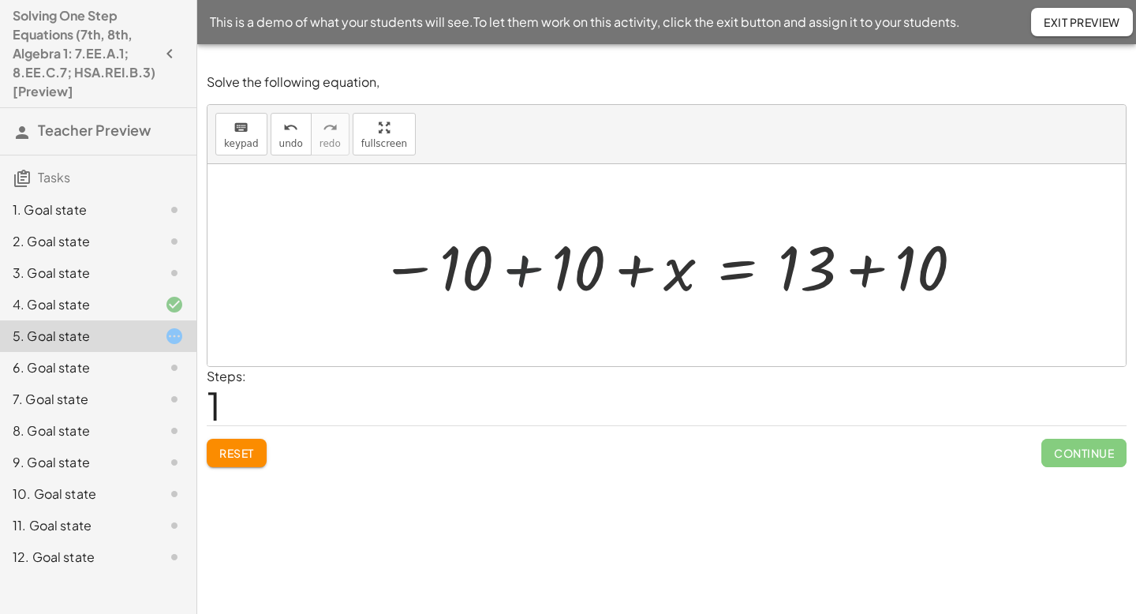
click at [507, 264] on div at bounding box center [672, 265] width 601 height 81
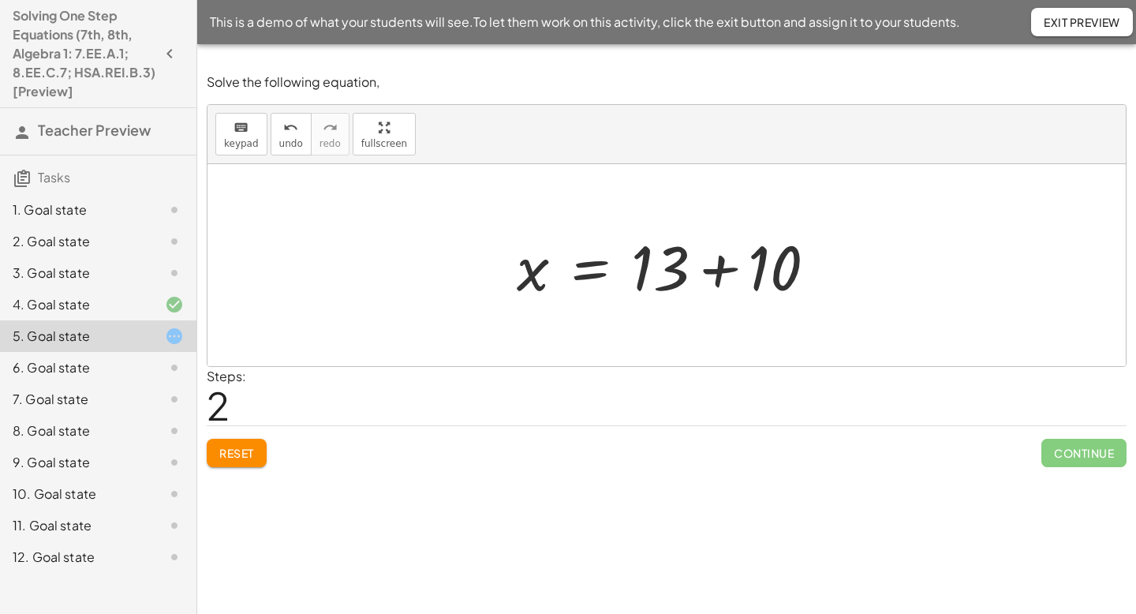
click at [721, 261] on div at bounding box center [673, 265] width 328 height 81
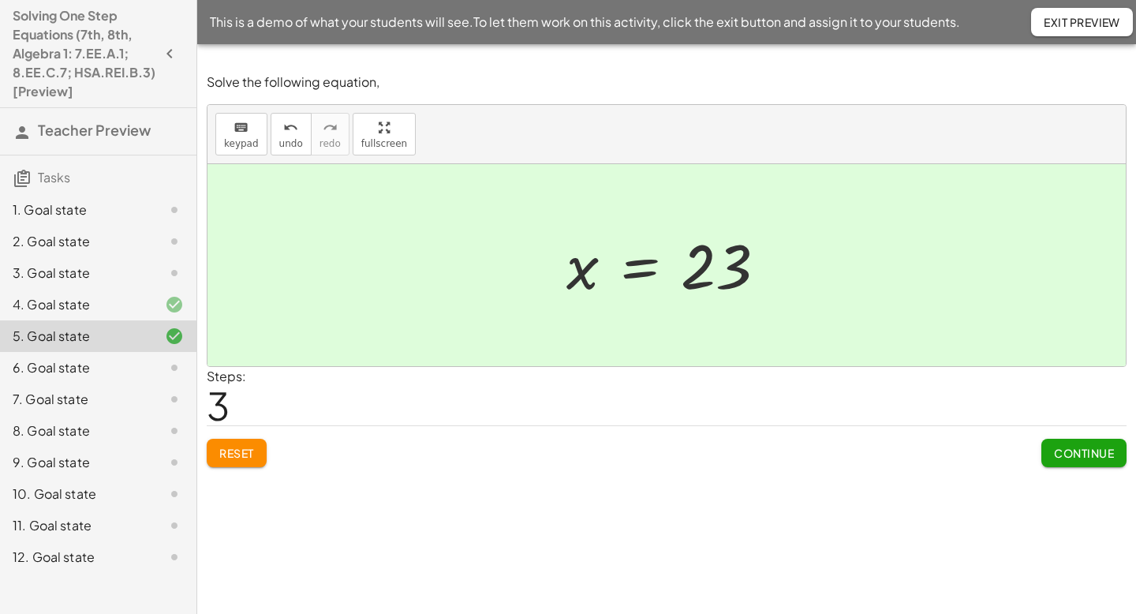
click at [1079, 455] on span "Continue" at bounding box center [1084, 453] width 60 height 14
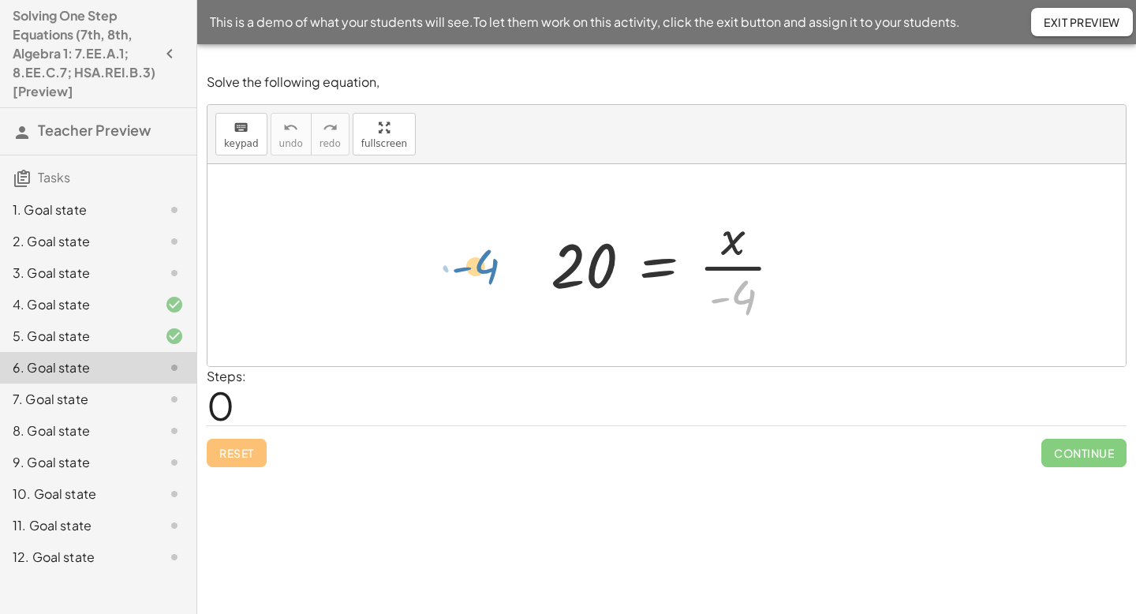
drag, startPoint x: 747, startPoint y: 305, endPoint x: 489, endPoint y: 279, distance: 259.5
click at [489, 279] on div "· - 4 20 = · x · - 4" at bounding box center [667, 265] width 919 height 202
drag, startPoint x: 745, startPoint y: 301, endPoint x: 843, endPoint y: 259, distance: 106.4
click at [843, 259] on div "· - 4 20 = · x · - 4" at bounding box center [667, 265] width 919 height 202
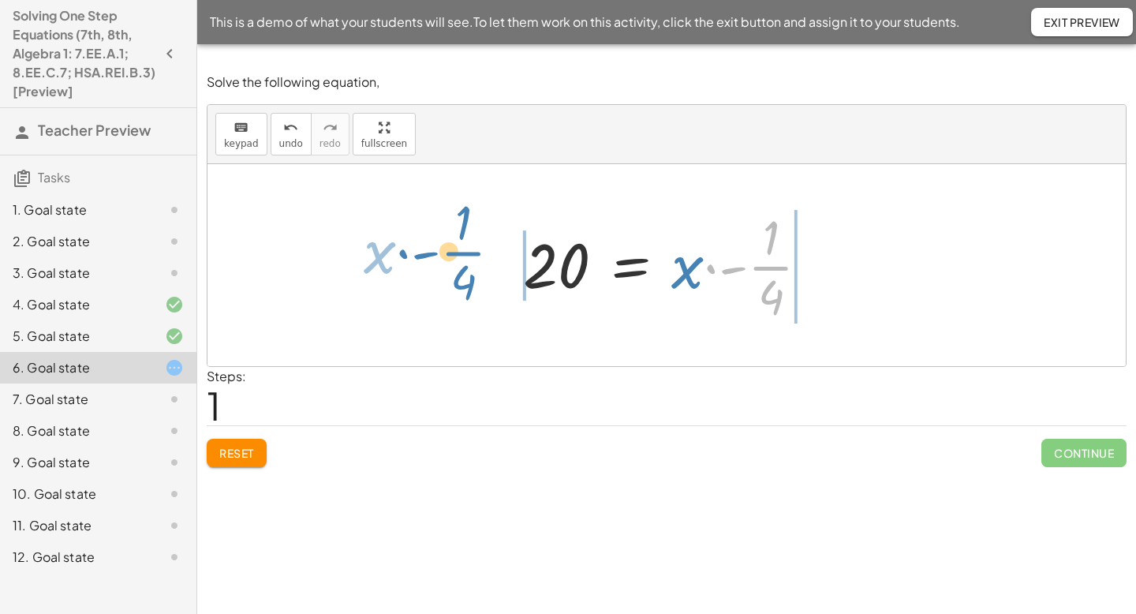
drag, startPoint x: 774, startPoint y: 271, endPoint x: 472, endPoint y: 268, distance: 302.3
click at [472, 268] on div "20 = · x · - 4 · - · 1 · 4 · x 20 = x - 4 · · · 1 ·" at bounding box center [667, 265] width 919 height 202
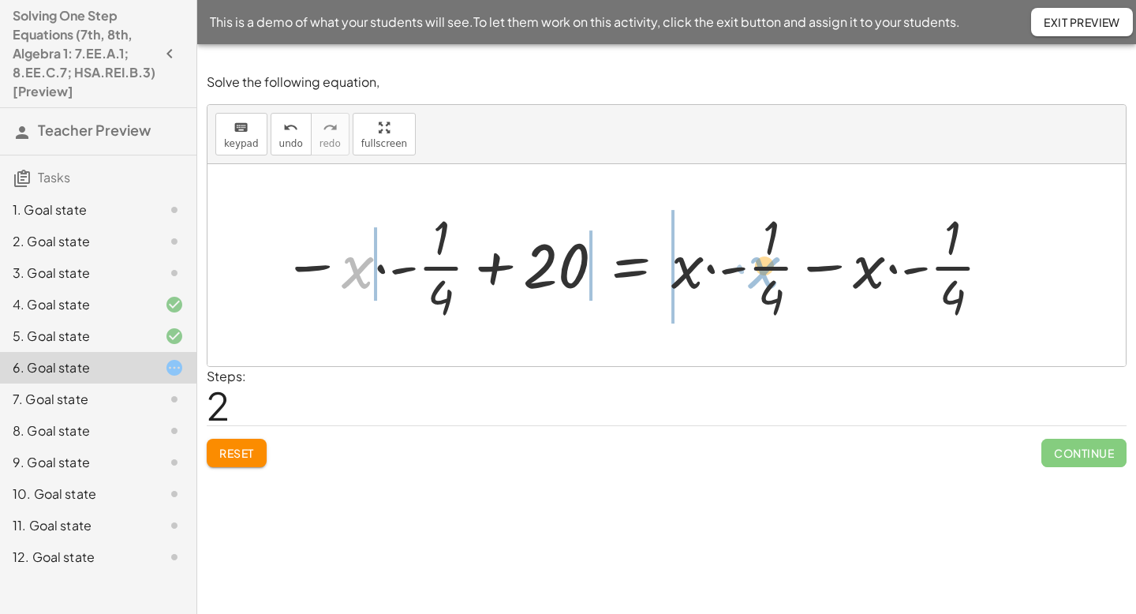
drag, startPoint x: 343, startPoint y: 265, endPoint x: 747, endPoint y: 264, distance: 404.9
click at [747, 264] on div at bounding box center [638, 265] width 727 height 122
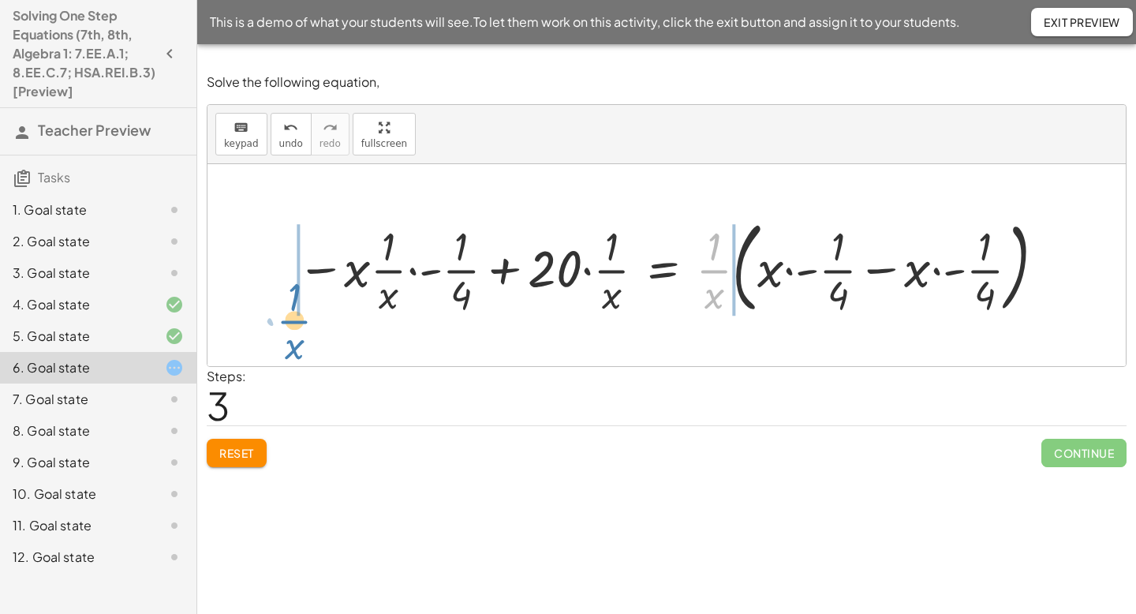
drag, startPoint x: 724, startPoint y: 273, endPoint x: 303, endPoint y: 325, distance: 424.6
click at [303, 325] on div "20 = · x · - 4 20 = · x · - · 1 · 4 − · x · - · 1 · 4 + 20 = + · x · - · 1 · 4 …" at bounding box center [667, 265] width 919 height 202
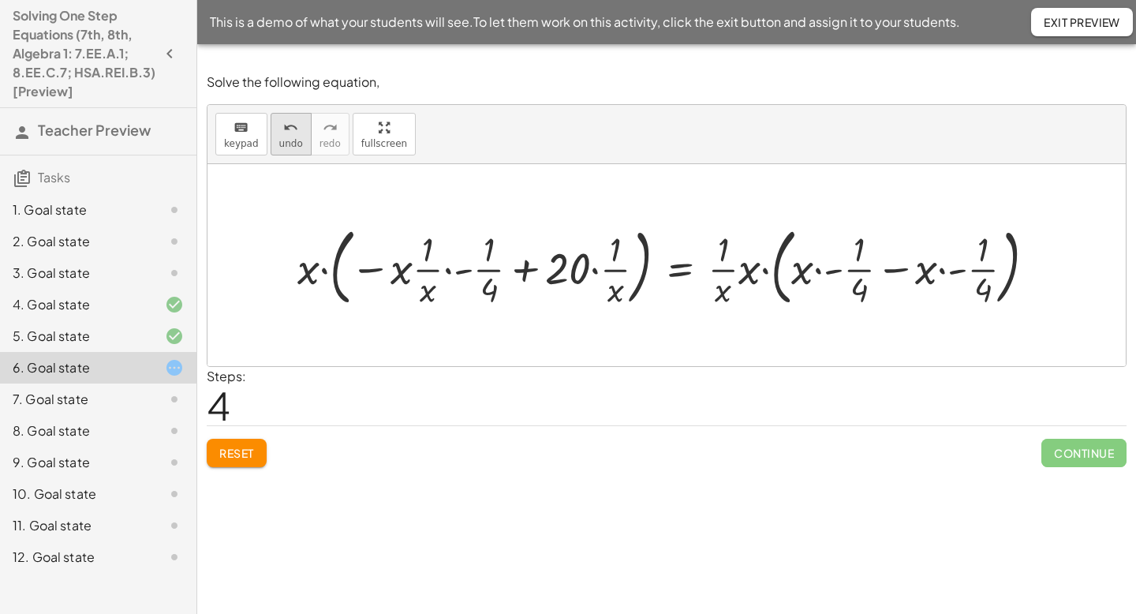
click at [286, 143] on span "undo" at bounding box center [291, 143] width 24 height 11
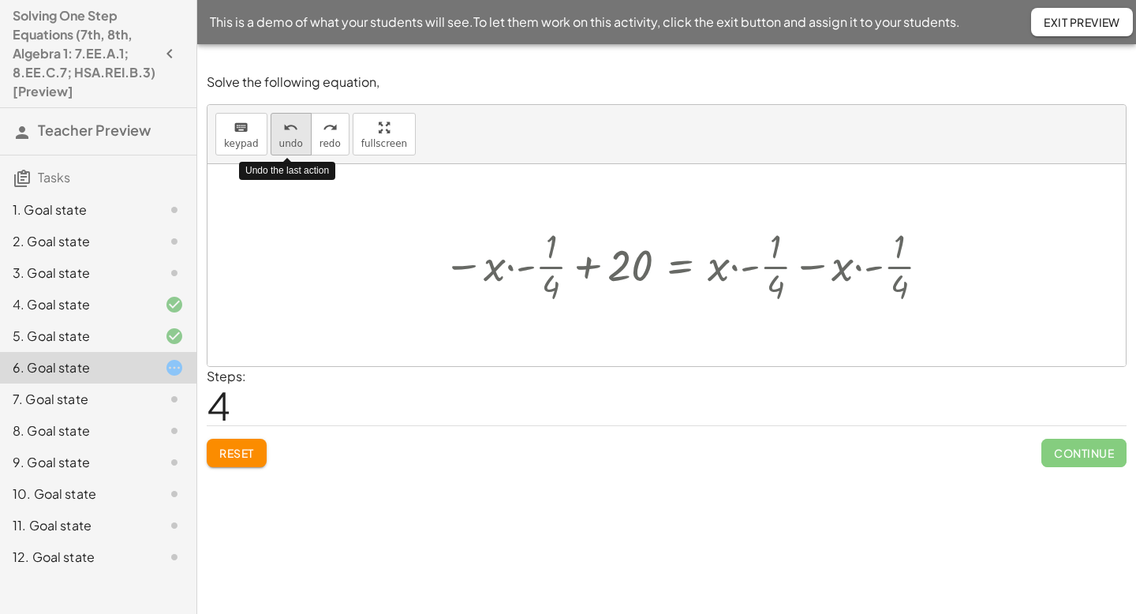
click at [286, 143] on span "undo" at bounding box center [291, 143] width 24 height 11
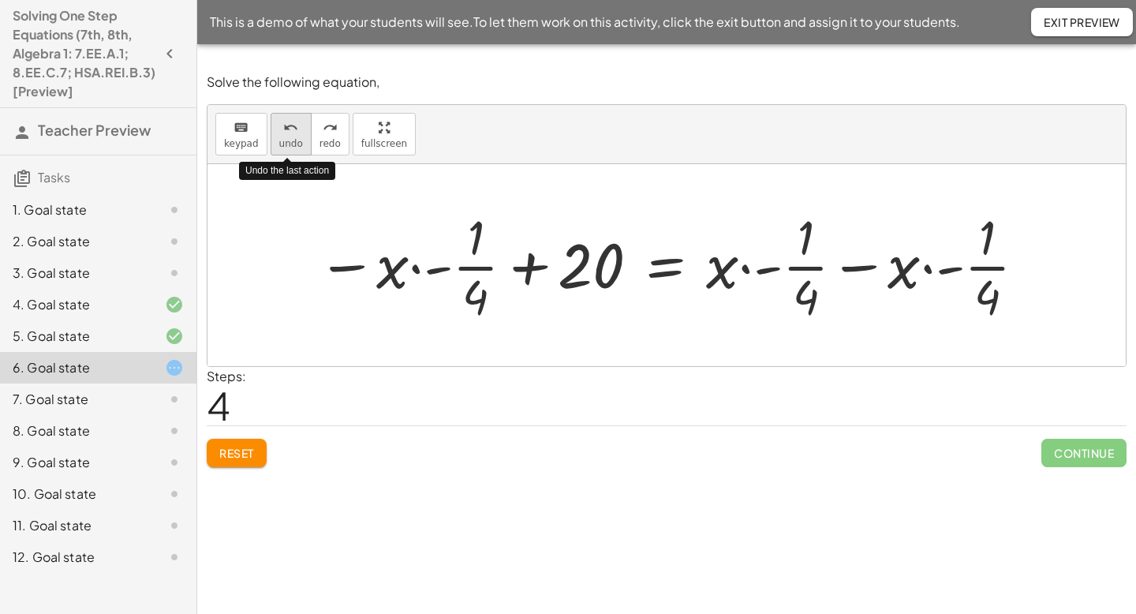
click at [286, 143] on span "undo" at bounding box center [291, 143] width 24 height 11
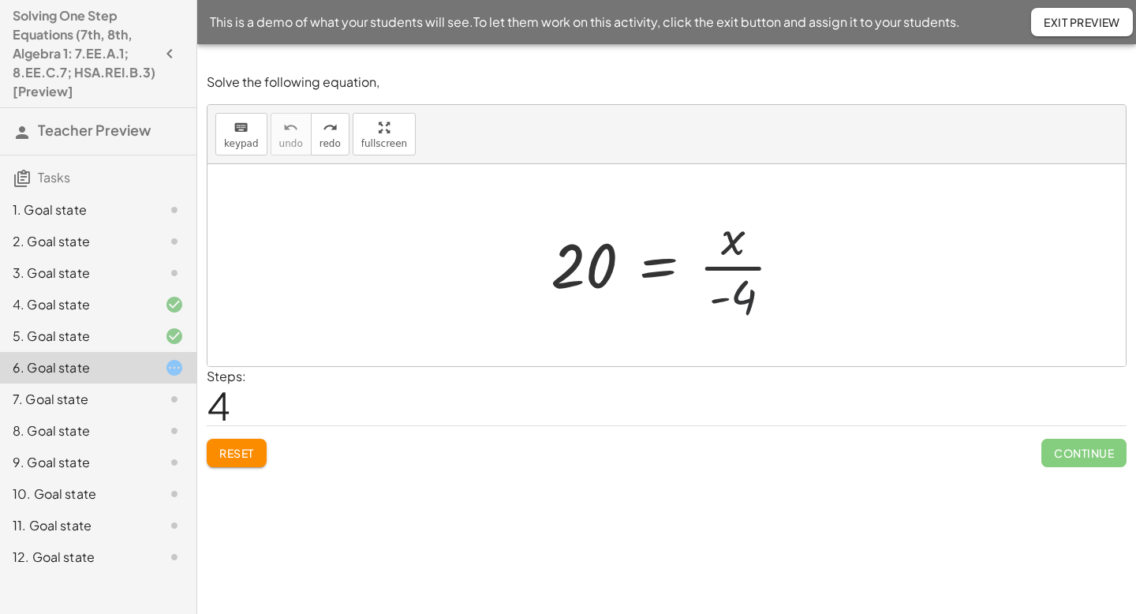
click at [781, 271] on div at bounding box center [673, 265] width 260 height 122
drag, startPoint x: 736, startPoint y: 296, endPoint x: 811, endPoint y: 262, distance: 82.3
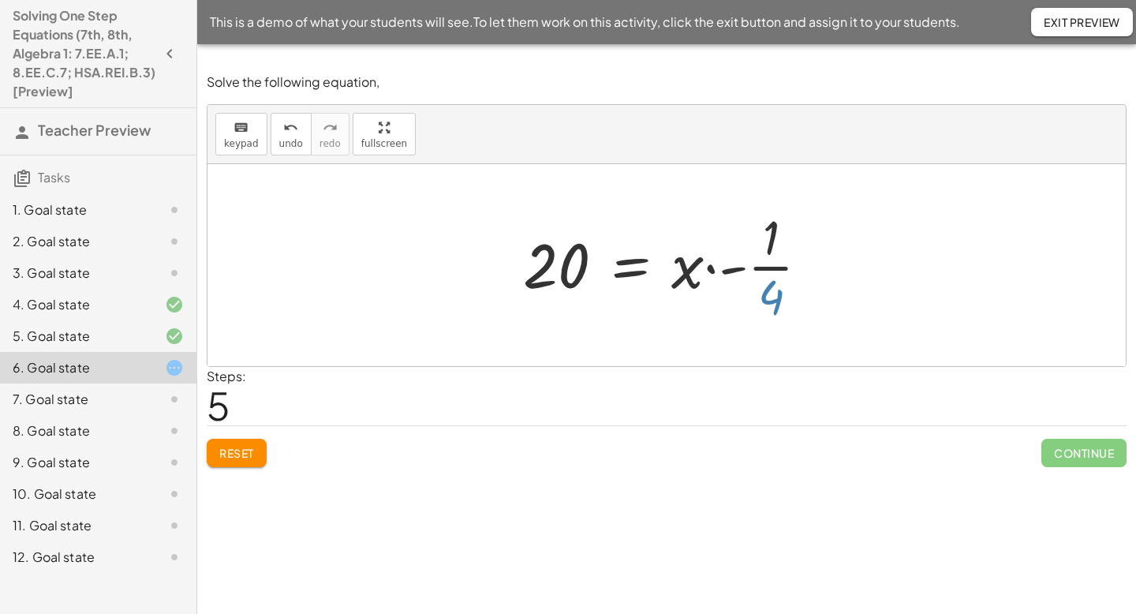
click at [773, 297] on div at bounding box center [672, 265] width 315 height 122
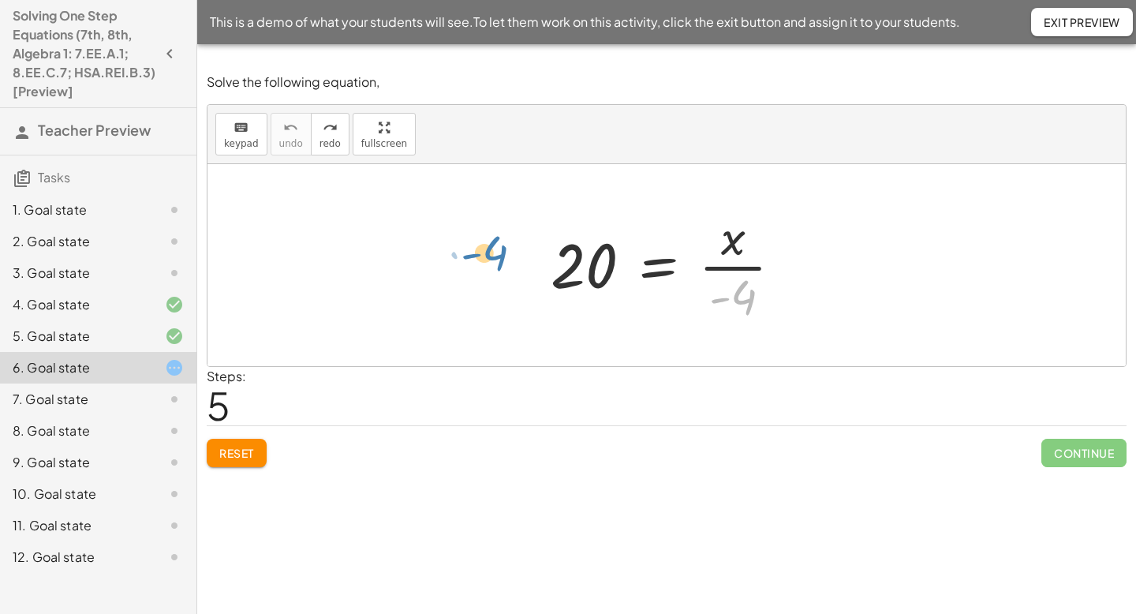
drag, startPoint x: 743, startPoint y: 295, endPoint x: 497, endPoint y: 255, distance: 248.7
click at [497, 255] on div "· - 4 20 = · x · - 4" at bounding box center [667, 265] width 919 height 202
drag, startPoint x: 747, startPoint y: 294, endPoint x: 552, endPoint y: 262, distance: 197.6
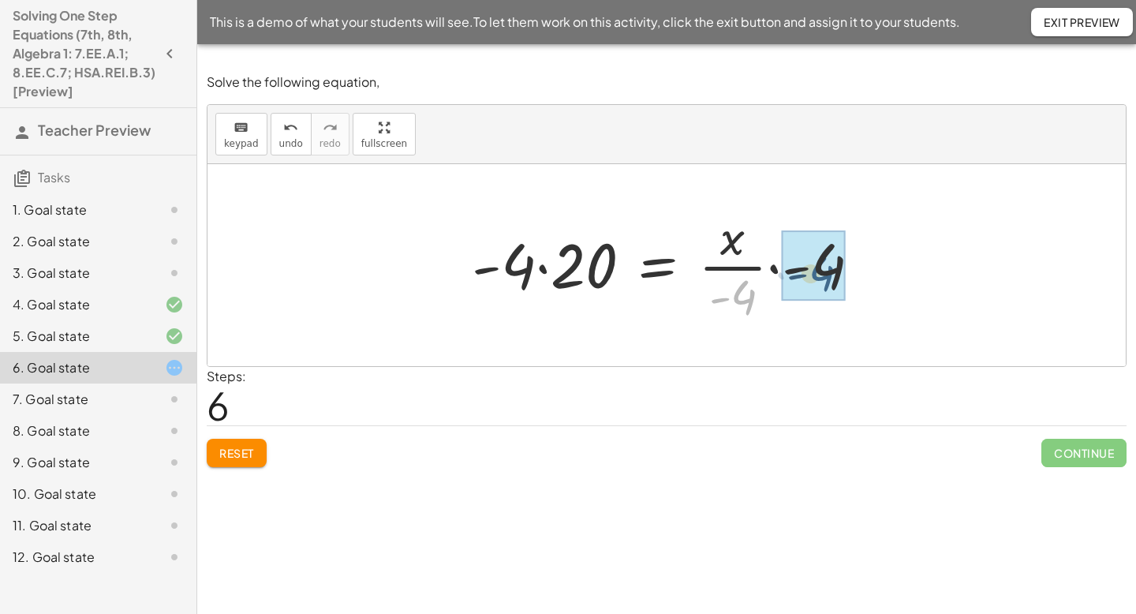
drag, startPoint x: 739, startPoint y: 302, endPoint x: 821, endPoint y: 276, distance: 86.1
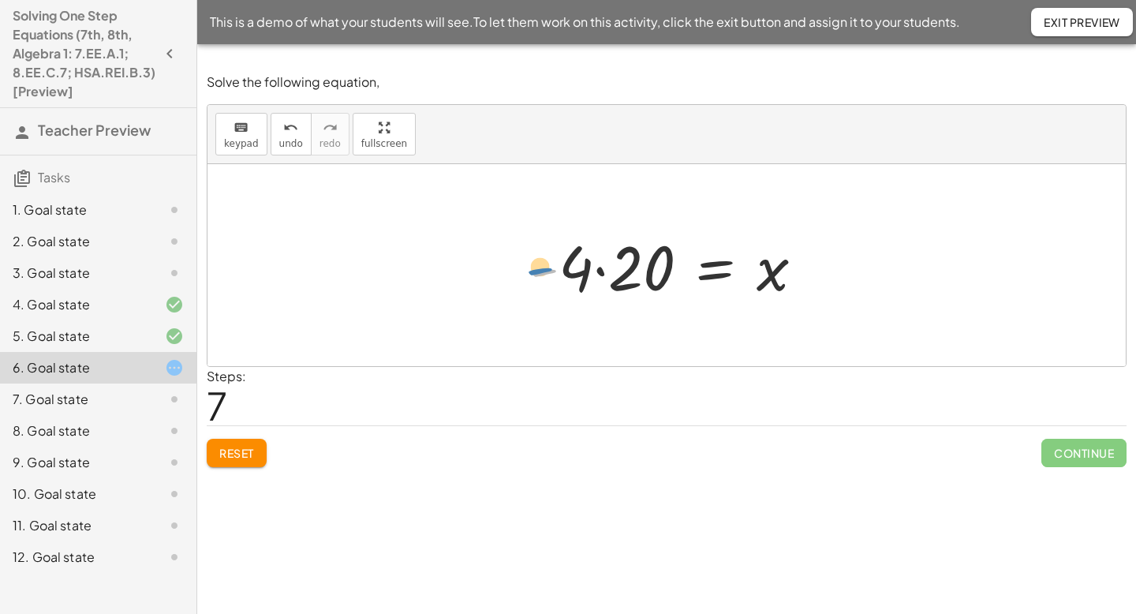
click at [552, 271] on div at bounding box center [673, 265] width 303 height 81
drag, startPoint x: 576, startPoint y: 275, endPoint x: 656, endPoint y: 276, distance: 79.7
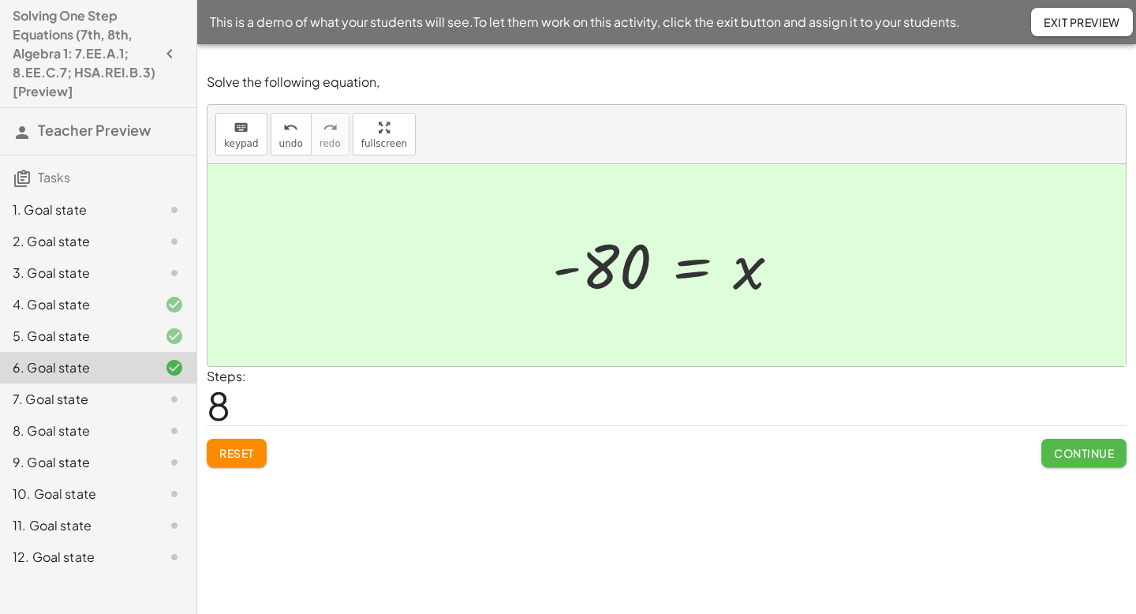
click at [1061, 457] on span "Continue" at bounding box center [1084, 453] width 60 height 14
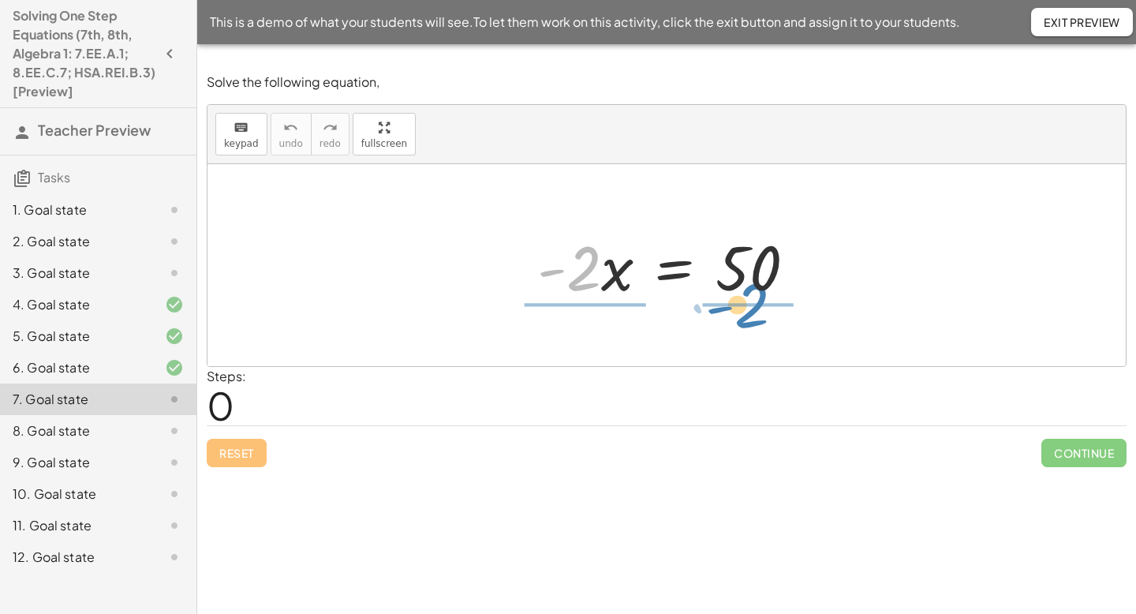
drag, startPoint x: 585, startPoint y: 274, endPoint x: 753, endPoint y: 311, distance: 172.1
click at [753, 311] on div "· - 2 · - 2 · x = 50" at bounding box center [667, 265] width 919 height 202
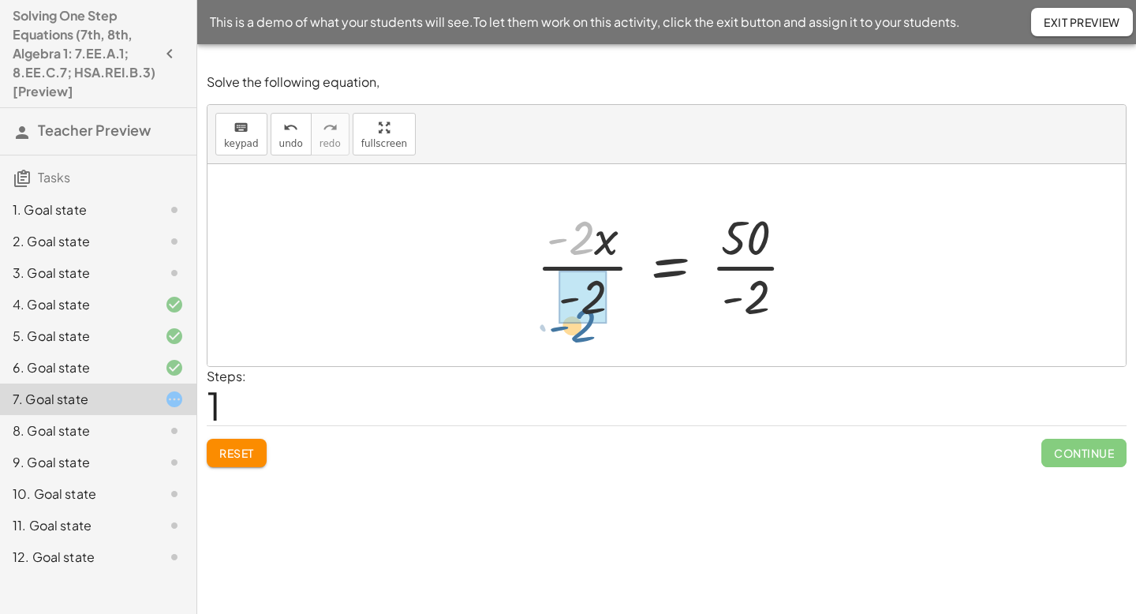
drag, startPoint x: 580, startPoint y: 247, endPoint x: 582, endPoint y: 335, distance: 87.6
click at [582, 335] on div "· - 2 · x = 50 · - 2 · x = 50 · - 2 · - 2 · · - 2" at bounding box center [667, 265] width 919 height 202
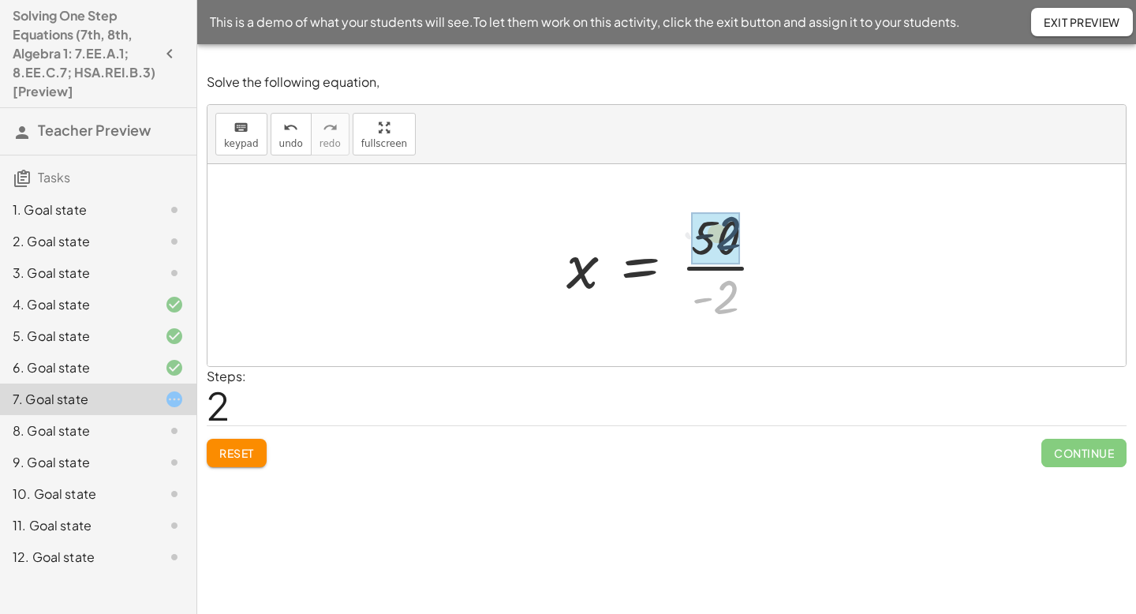
drag, startPoint x: 726, startPoint y: 295, endPoint x: 728, endPoint y: 229, distance: 66.3
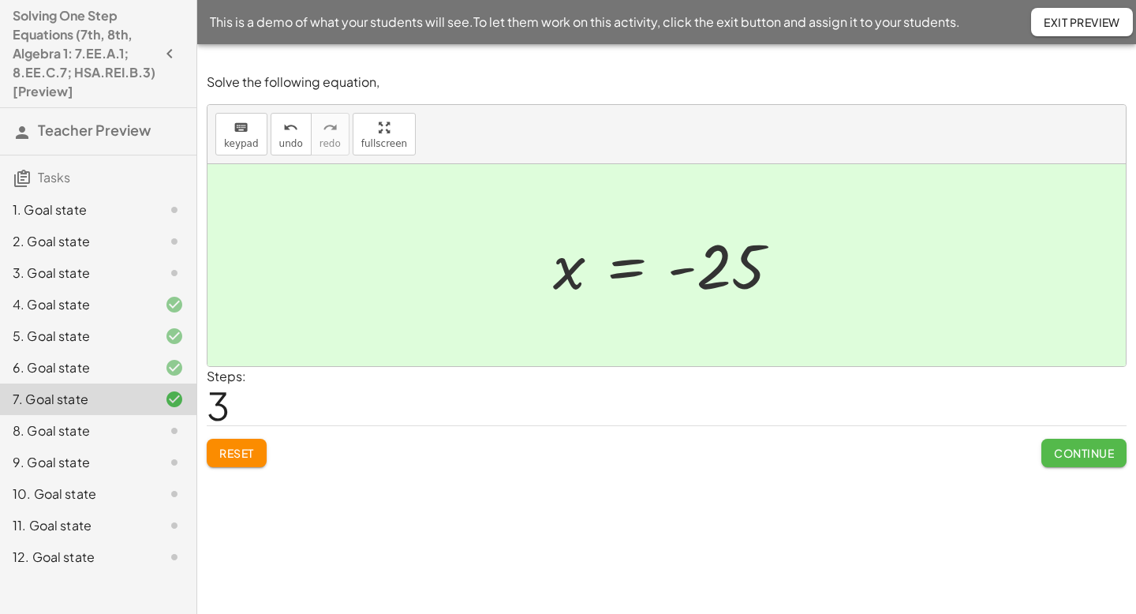
click at [1084, 462] on button "Continue" at bounding box center [1084, 453] width 85 height 28
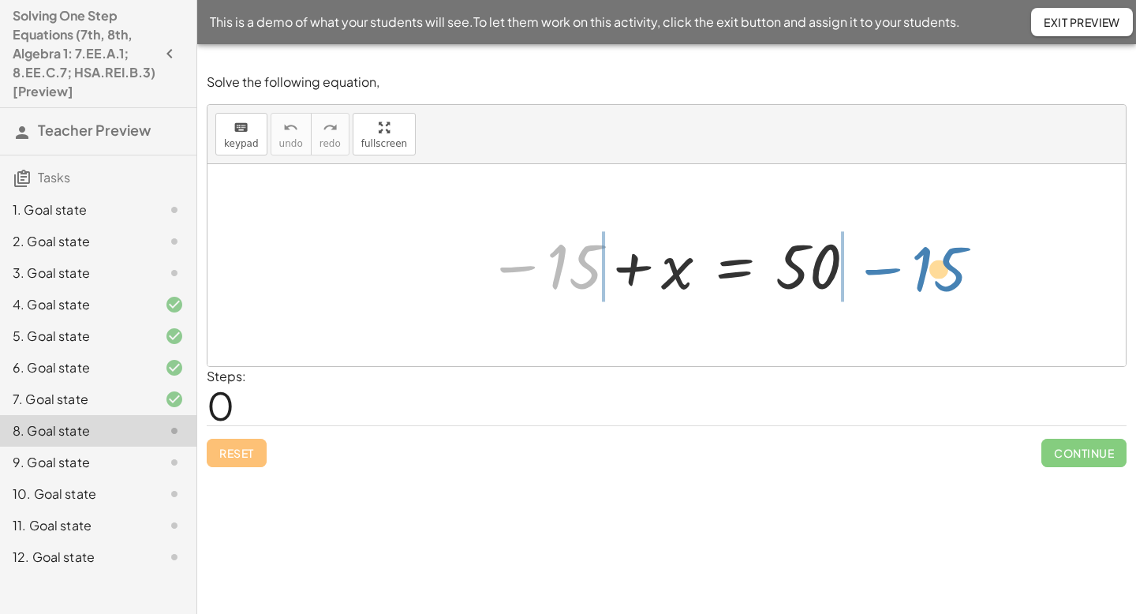
drag, startPoint x: 578, startPoint y: 271, endPoint x: 942, endPoint y: 271, distance: 364.6
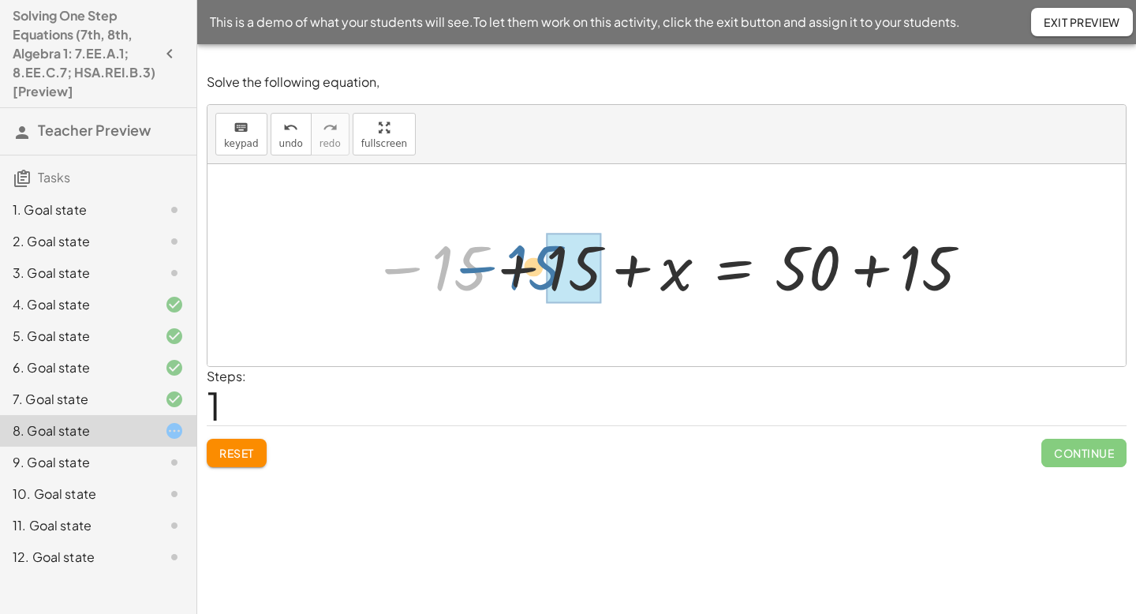
drag, startPoint x: 455, startPoint y: 273, endPoint x: 533, endPoint y: 271, distance: 78.2
click at [533, 271] on div at bounding box center [673, 265] width 616 height 81
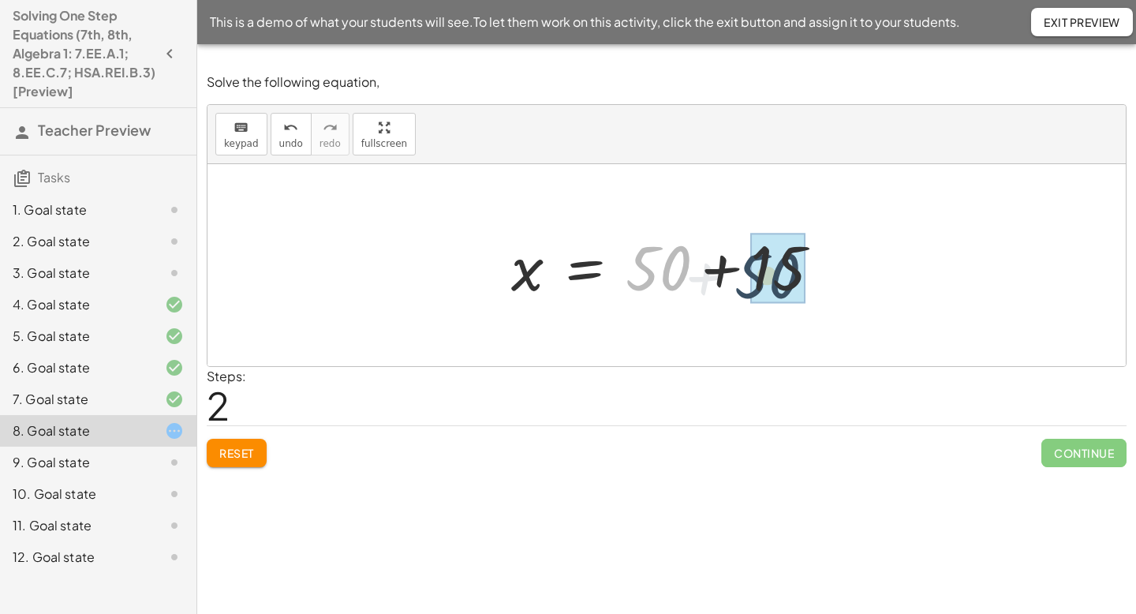
drag, startPoint x: 658, startPoint y: 270, endPoint x: 770, endPoint y: 275, distance: 112.2
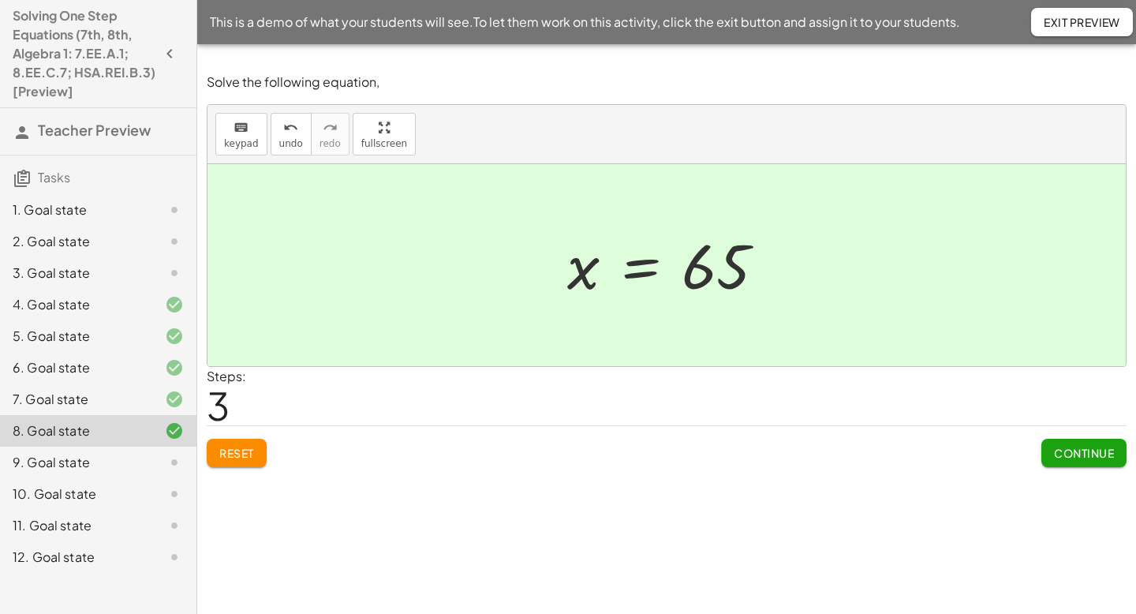
click at [1071, 455] on span "Continue" at bounding box center [1084, 453] width 60 height 14
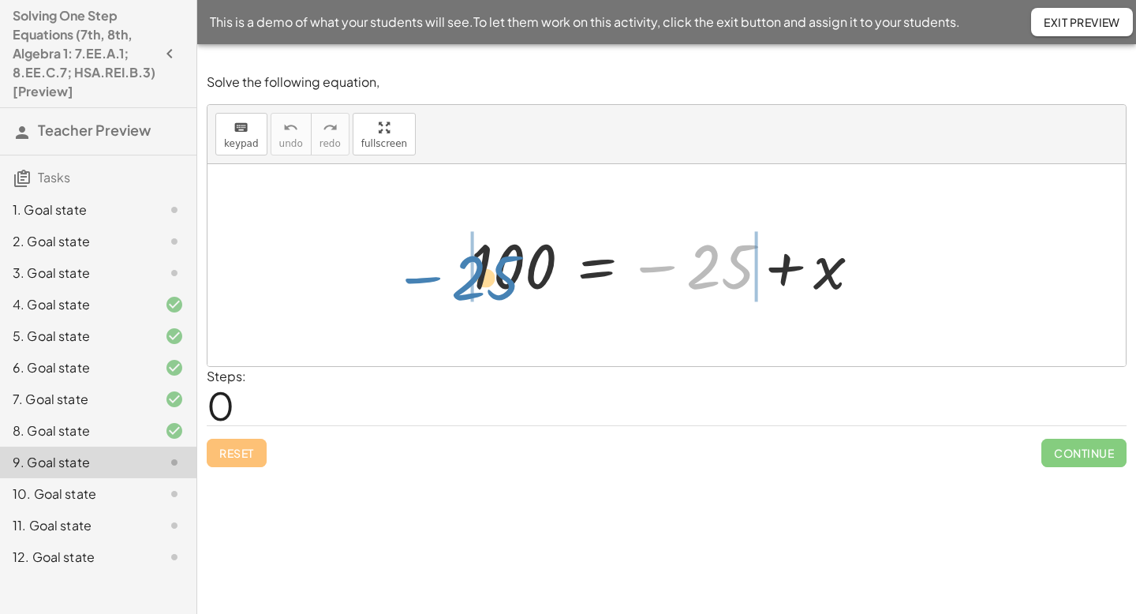
drag, startPoint x: 734, startPoint y: 260, endPoint x: 500, endPoint y: 272, distance: 234.7
click at [500, 272] on div at bounding box center [672, 265] width 419 height 78
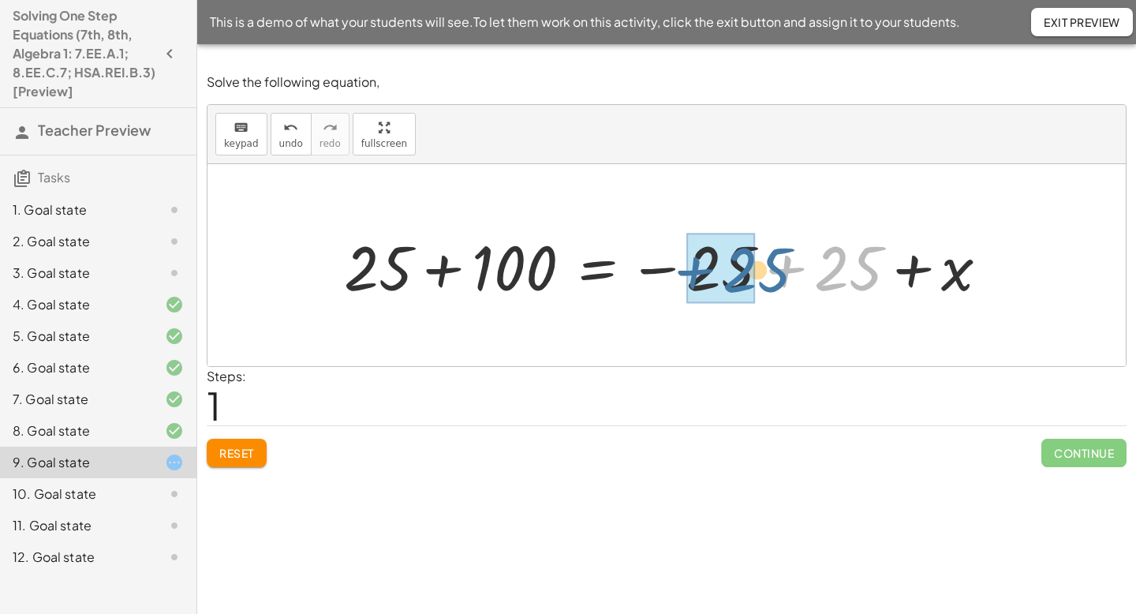
drag, startPoint x: 836, startPoint y: 272, endPoint x: 744, endPoint y: 272, distance: 91.5
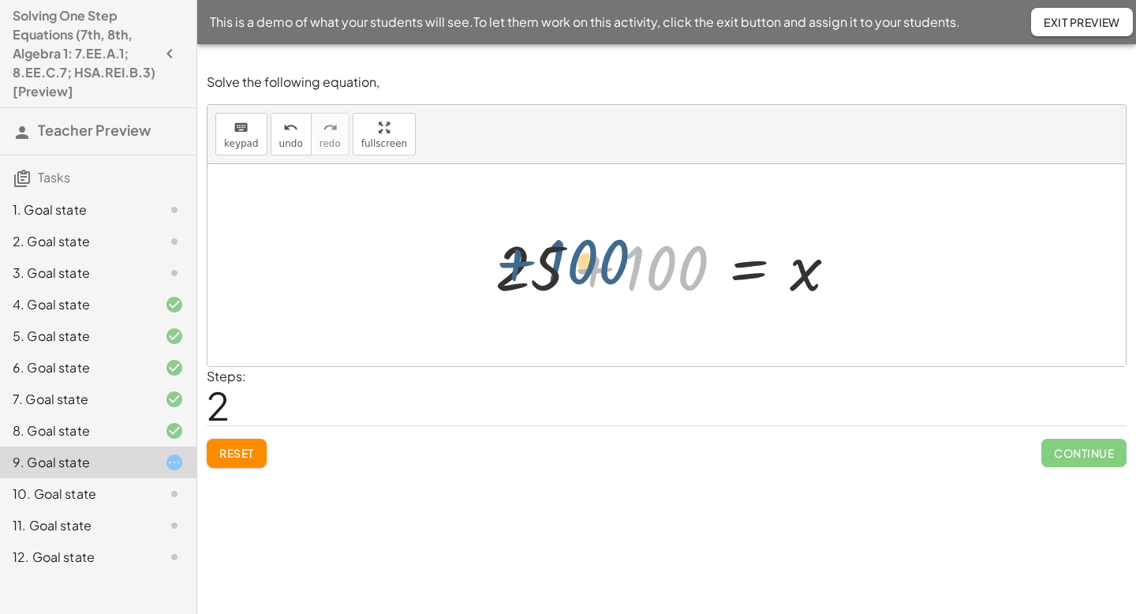
drag, startPoint x: 657, startPoint y: 272, endPoint x: 577, endPoint y: 266, distance: 80.0
click at [577, 266] on div at bounding box center [673, 265] width 370 height 81
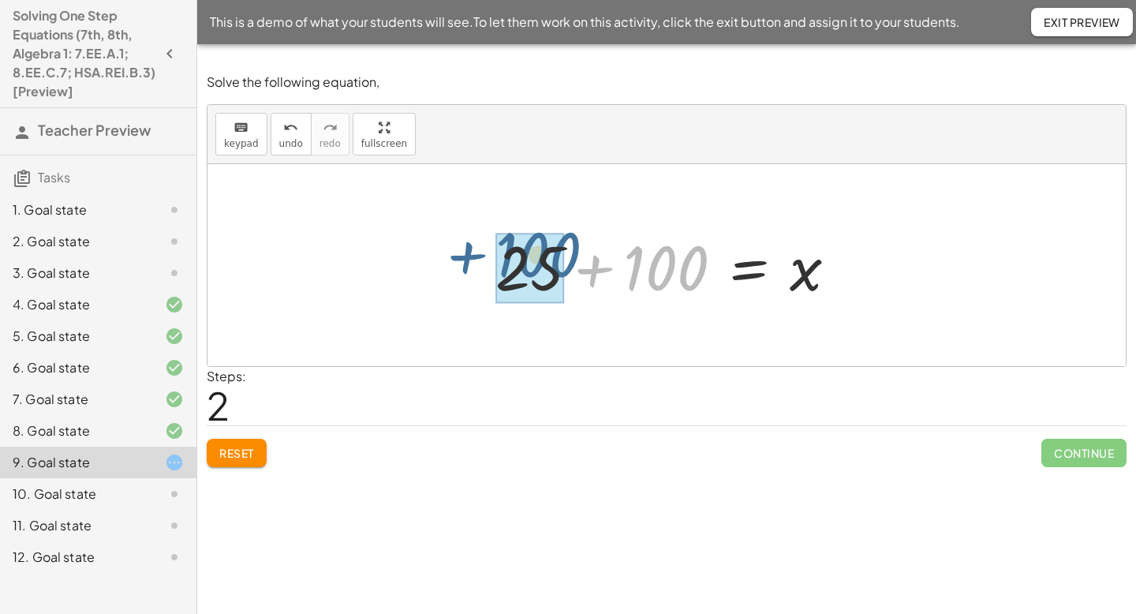
drag, startPoint x: 678, startPoint y: 274, endPoint x: 551, endPoint y: 260, distance: 127.8
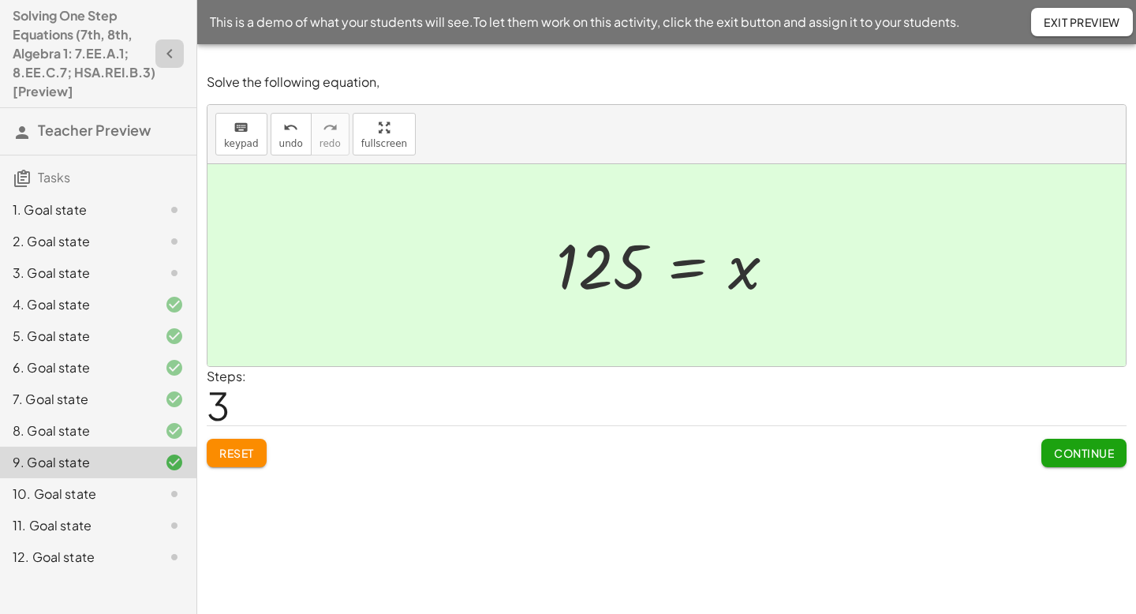
click at [168, 59] on icon "button" at bounding box center [169, 53] width 19 height 19
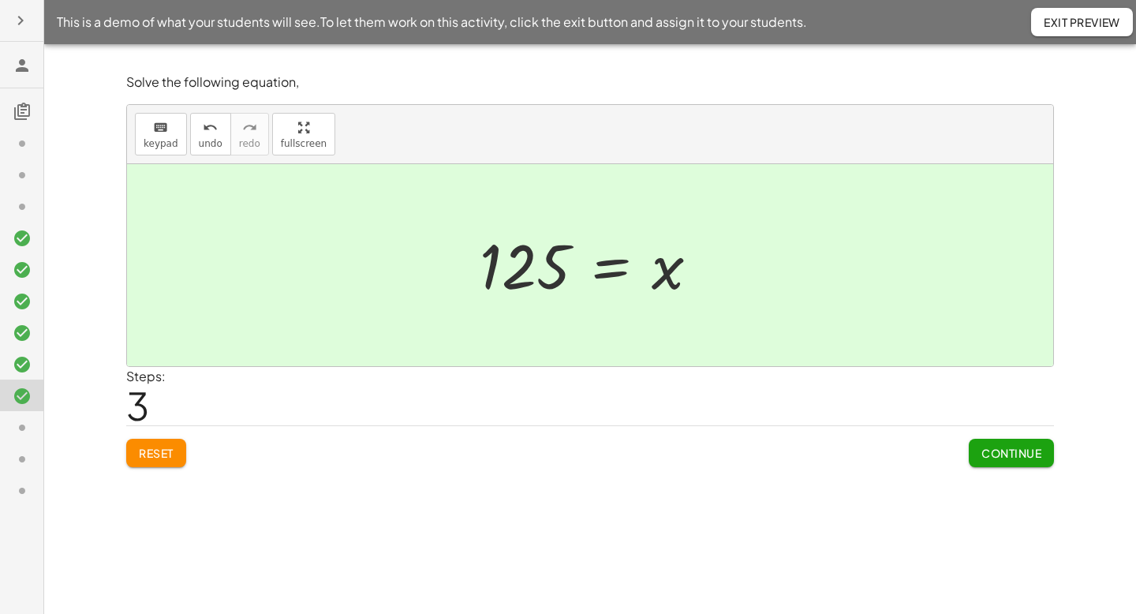
click at [150, 462] on button "Reset" at bounding box center [156, 453] width 60 height 28
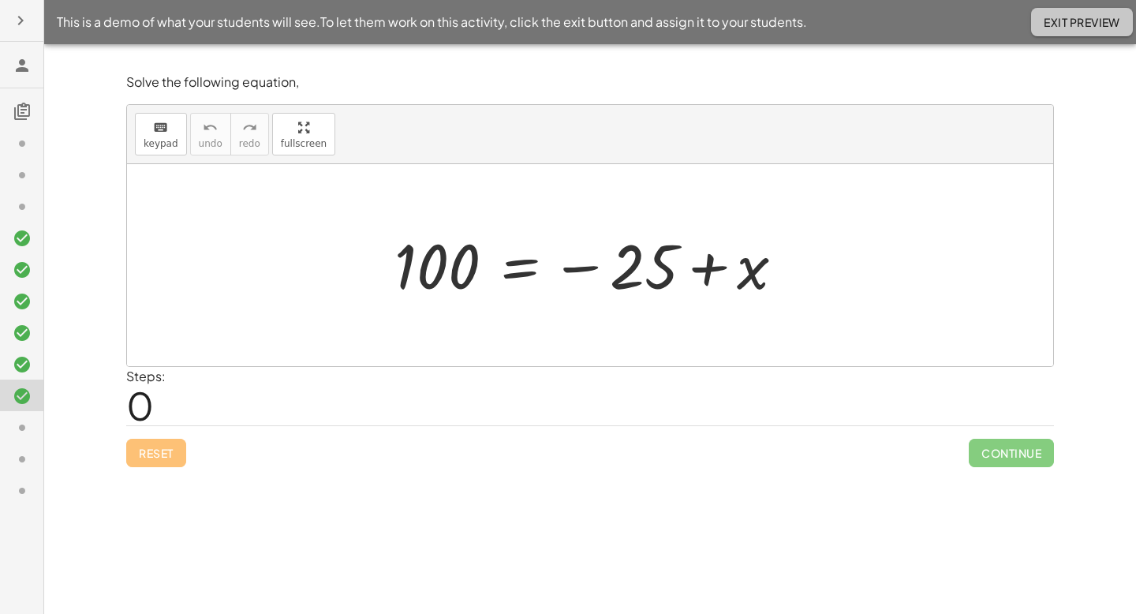
click at [1078, 22] on span "Exit Preview" at bounding box center [1082, 22] width 77 height 14
